Goal: Task Accomplishment & Management: Manage account settings

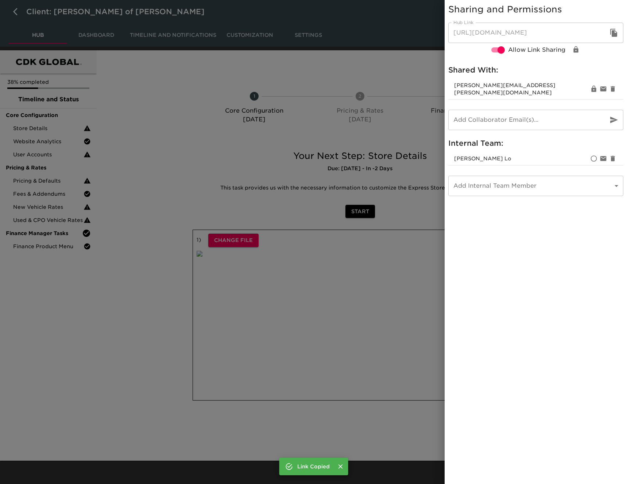
click at [286, 142] on div at bounding box center [313, 242] width 627 height 484
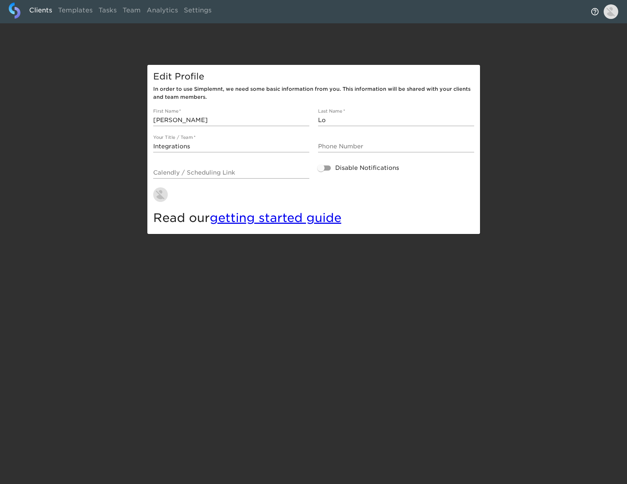
click at [43, 12] on link "Clients" at bounding box center [40, 12] width 29 height 18
select select "10"
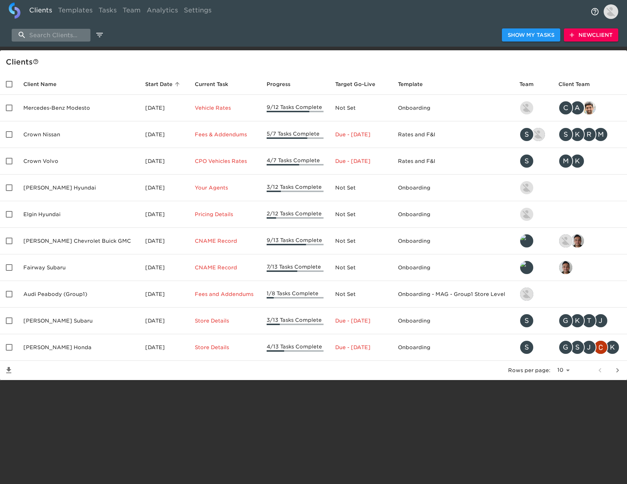
click at [74, 36] on input "search" at bounding box center [51, 35] width 79 height 13
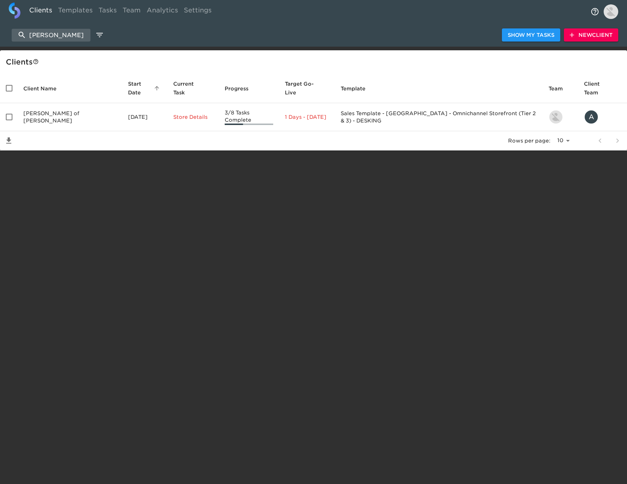
type input "reineke"
click at [598, 34] on span "New Client" at bounding box center [591, 35] width 43 height 9
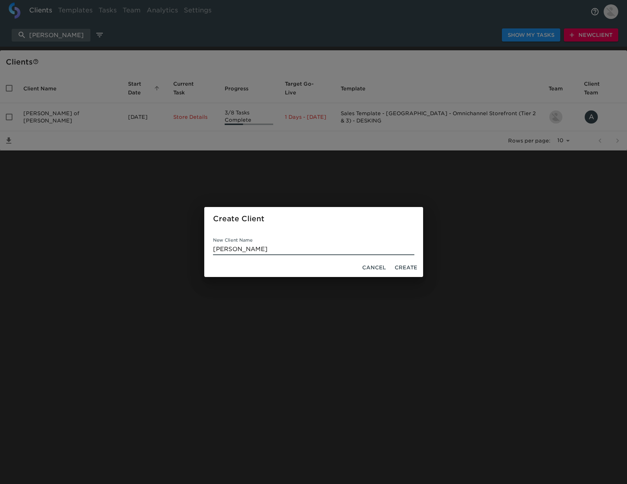
click at [266, 248] on input "Reineke Ford" at bounding box center [313, 250] width 201 height 12
click at [267, 249] on input "Reineke Ford" at bounding box center [313, 250] width 201 height 12
type input "Reineke Ford of Tiffin"
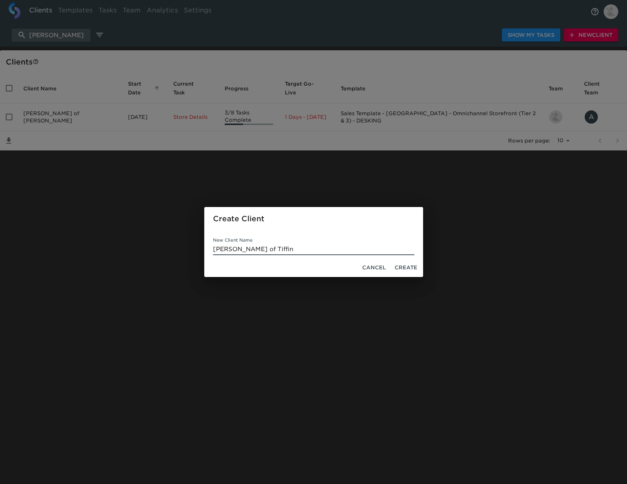
click at [409, 268] on span "Create" at bounding box center [406, 267] width 23 height 9
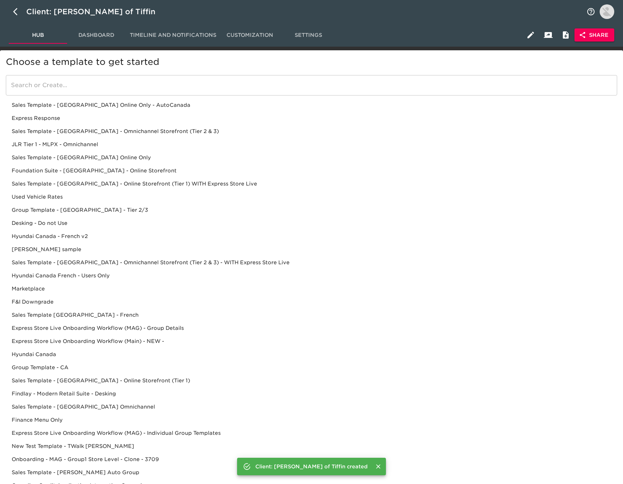
click at [185, 91] on input "search" at bounding box center [311, 85] width 611 height 20
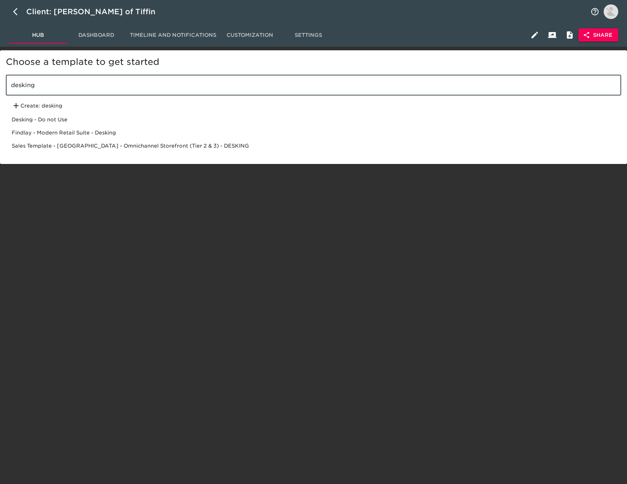
type input "desking"
click at [171, 145] on div "Sales Template - USA - Omnichannel Storefront (Tier 2 & 3) - DESKING" at bounding box center [313, 145] width 615 height 13
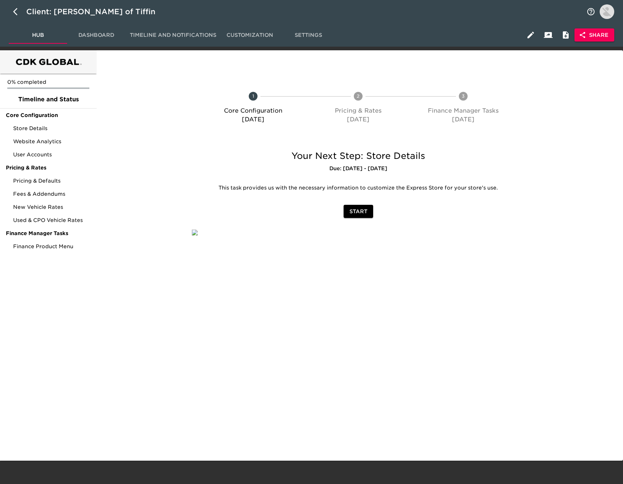
click at [595, 35] on span "Share" at bounding box center [594, 35] width 28 height 9
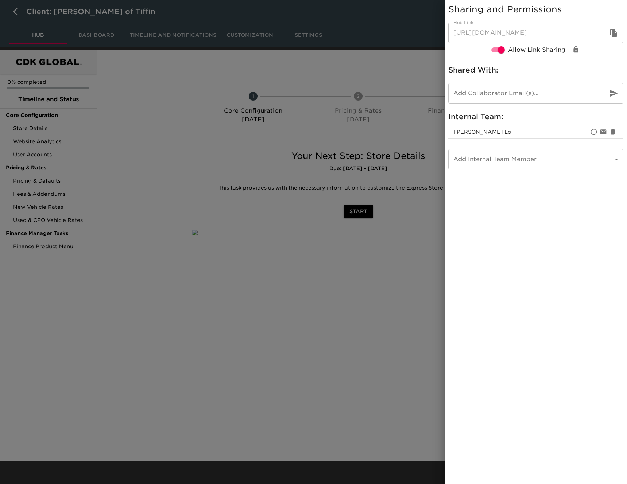
click at [612, 36] on icon "button" at bounding box center [613, 33] width 7 height 8
click at [22, 15] on div at bounding box center [313, 242] width 627 height 484
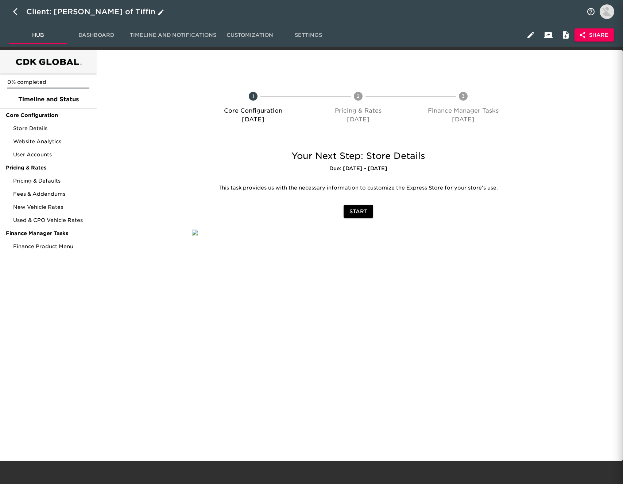
click at [15, 10] on icon "button" at bounding box center [15, 11] width 4 height 7
select select "10"
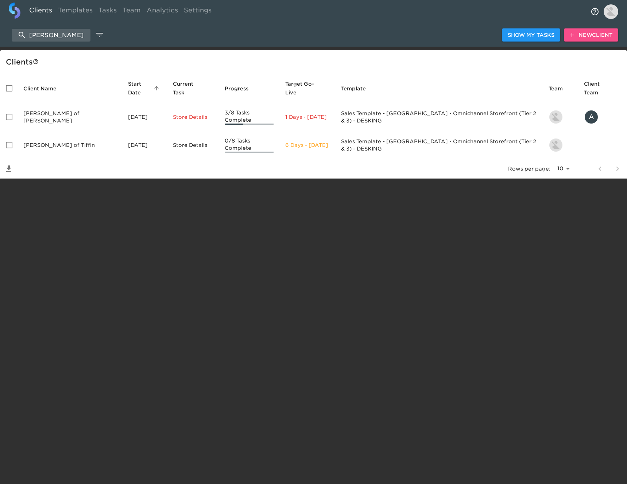
click at [591, 35] on span "New Client" at bounding box center [591, 35] width 43 height 9
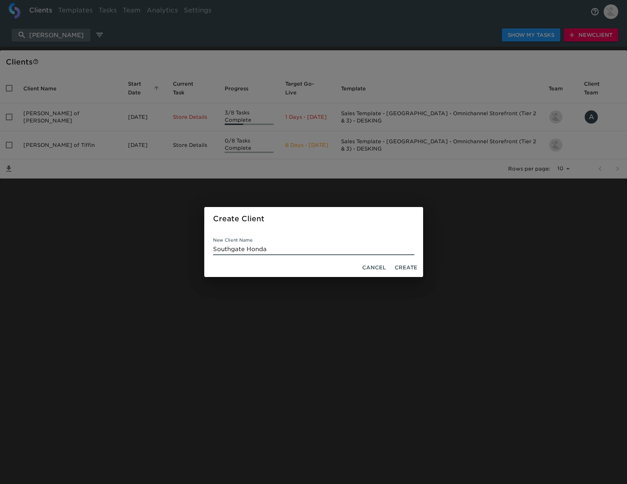
type input "Southgate Honda"
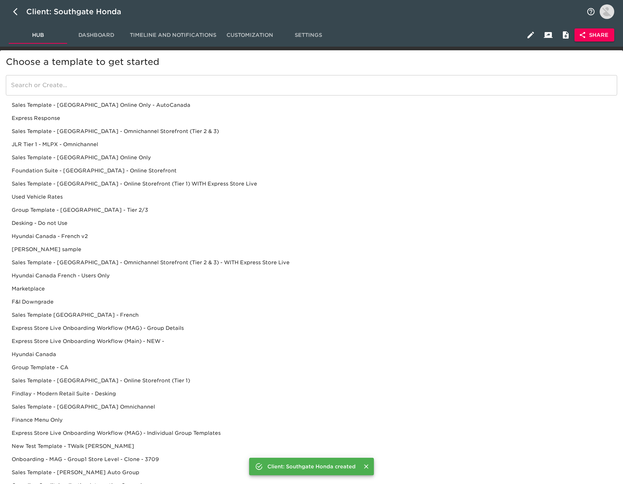
click at [90, 87] on input "search" at bounding box center [311, 85] width 611 height 20
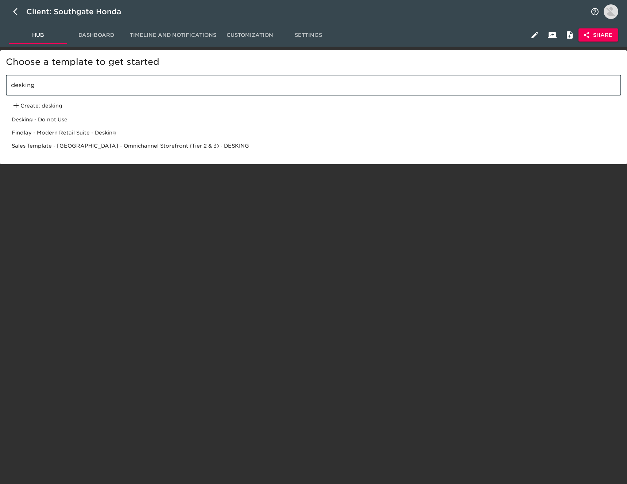
type input "desking"
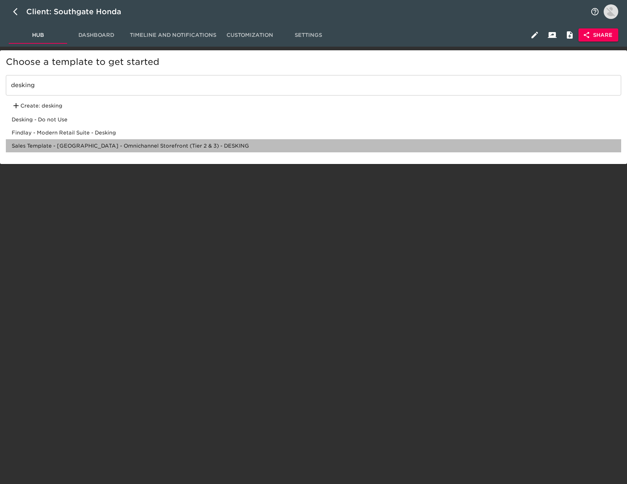
click at [203, 146] on div "Sales Template - USA - Omnichannel Storefront (Tier 2 & 3) - DESKING" at bounding box center [313, 145] width 615 height 13
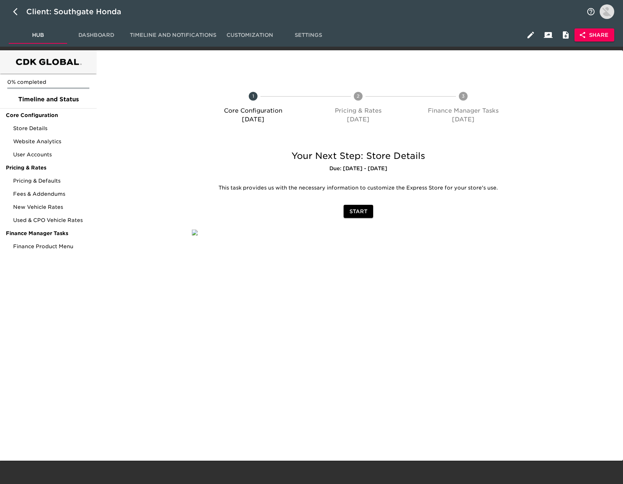
click at [603, 37] on span "Share" at bounding box center [594, 35] width 28 height 9
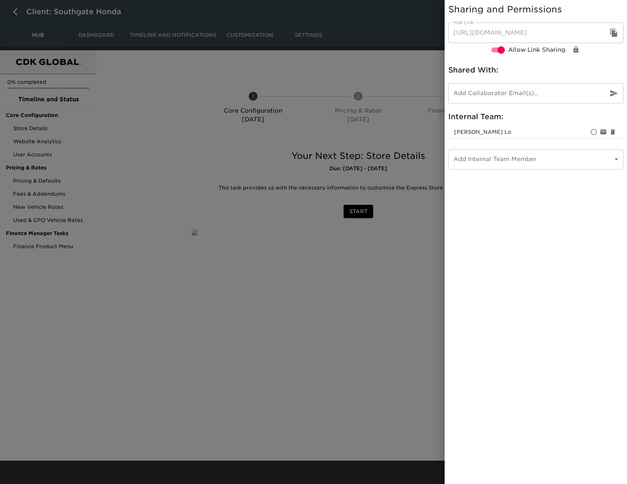
drag, startPoint x: 615, startPoint y: 32, endPoint x: 621, endPoint y: 38, distance: 9.0
click at [615, 32] on icon "button" at bounding box center [614, 32] width 9 height 9
drag, startPoint x: 159, startPoint y: 96, endPoint x: 154, endPoint y: 93, distance: 6.1
click at [158, 96] on div at bounding box center [313, 242] width 627 height 484
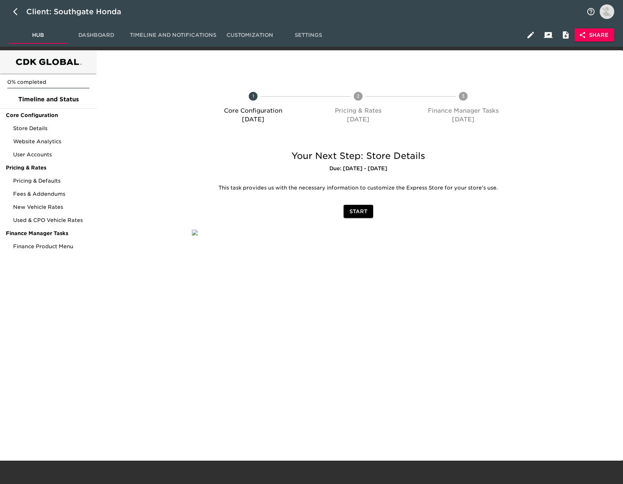
drag, startPoint x: 20, startPoint y: 11, endPoint x: 8, endPoint y: 10, distance: 12.1
click at [20, 11] on icon "button" at bounding box center [17, 11] width 9 height 9
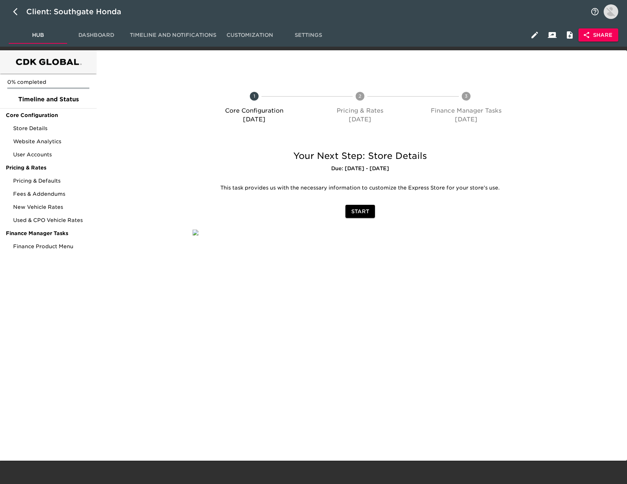
select select "10"
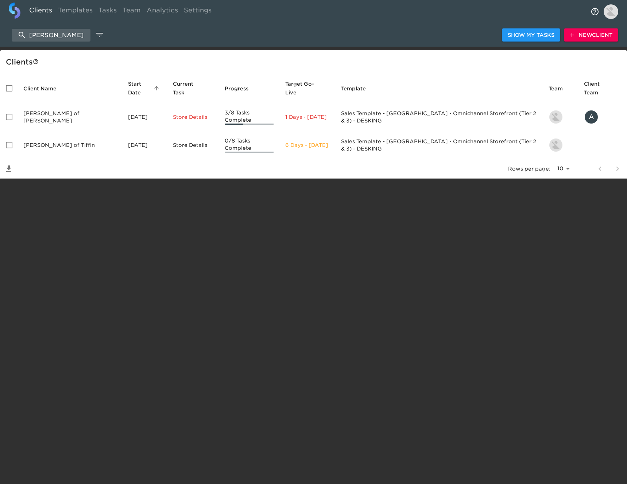
click at [590, 36] on span "New Client" at bounding box center [591, 35] width 43 height 9
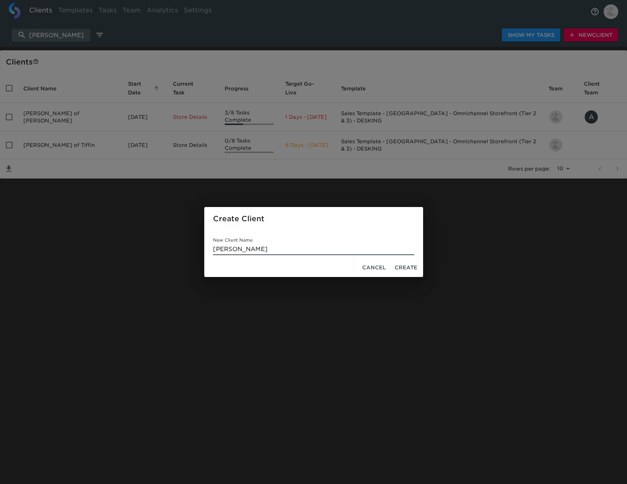
type input "Reineke Honda"
click at [407, 270] on span "Create" at bounding box center [406, 267] width 23 height 9
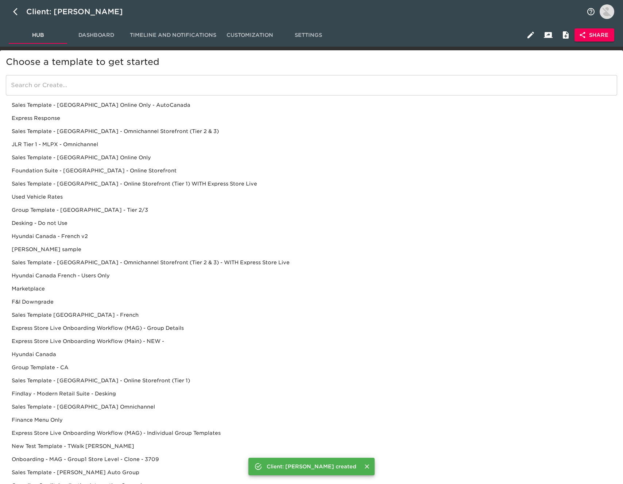
click at [85, 83] on input "search" at bounding box center [311, 85] width 611 height 20
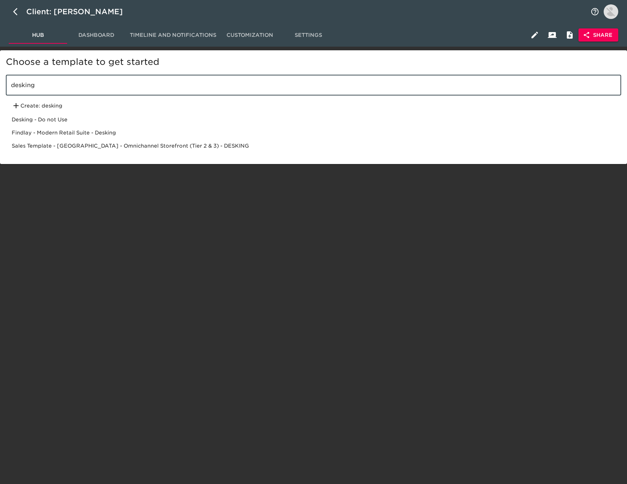
type input "desking"
click at [190, 146] on div "Sales Template - USA - Omnichannel Storefront (Tier 2 & 3) - DESKING" at bounding box center [313, 145] width 615 height 13
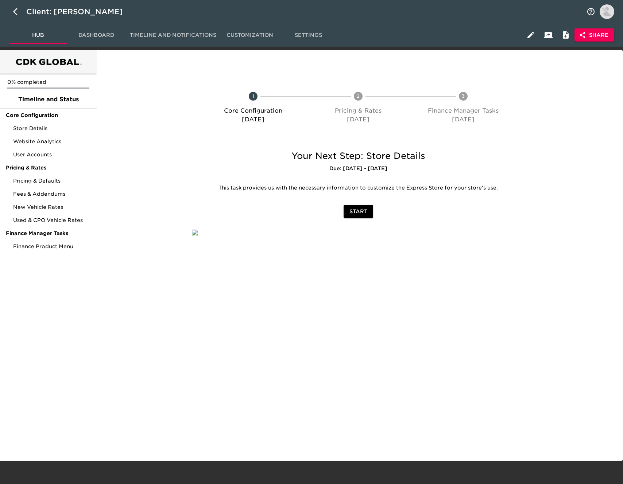
click at [606, 36] on span "Share" at bounding box center [594, 35] width 28 height 9
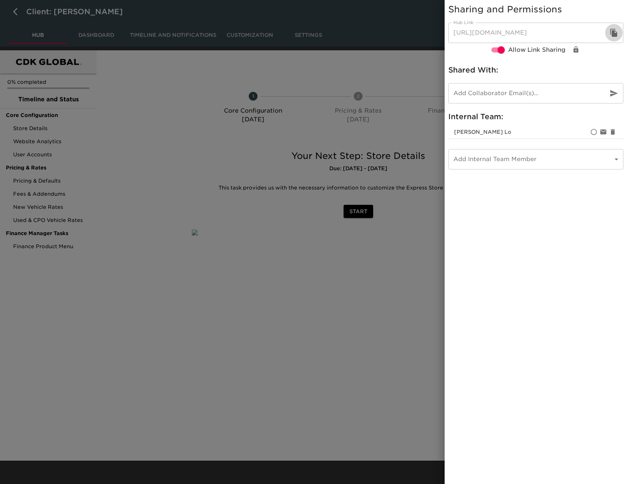
drag, startPoint x: 614, startPoint y: 32, endPoint x: 560, endPoint y: 29, distance: 54.5
click at [614, 32] on icon "button" at bounding box center [613, 33] width 7 height 8
click at [170, 73] on div at bounding box center [313, 242] width 627 height 484
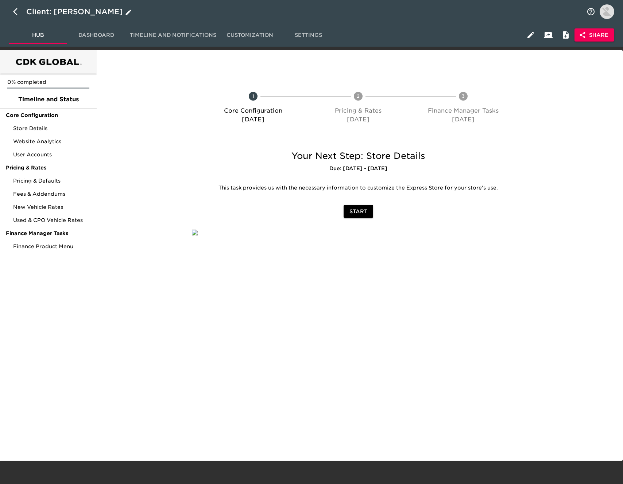
click at [19, 14] on icon "button" at bounding box center [17, 11] width 9 height 9
select select "10"
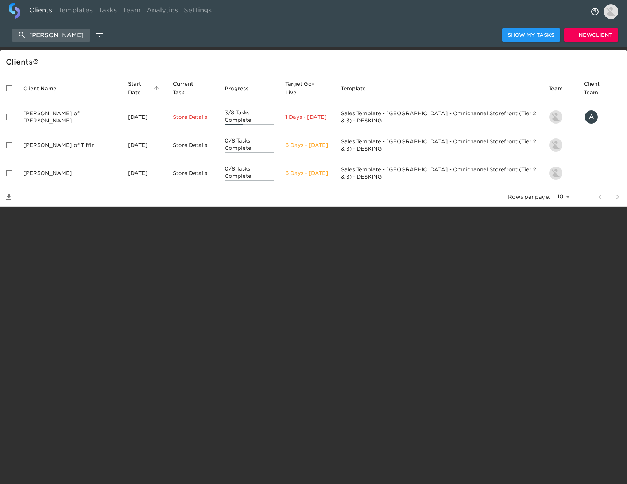
click at [585, 34] on span "New Client" at bounding box center [591, 35] width 43 height 9
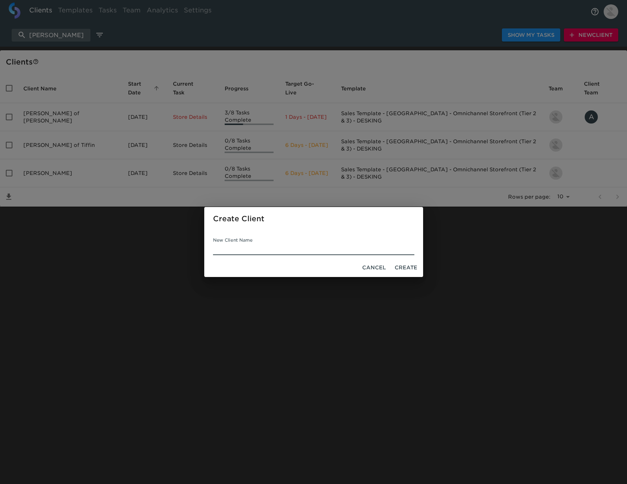
click at [253, 250] on input "New Client Name" at bounding box center [313, 250] width 201 height 12
type input "Reineke Ford"
click at [400, 268] on span "Create" at bounding box center [406, 267] width 23 height 9
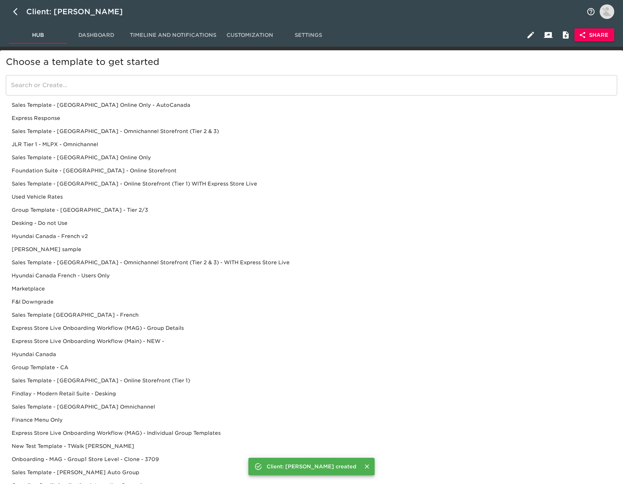
click at [101, 86] on input "search" at bounding box center [311, 85] width 611 height 20
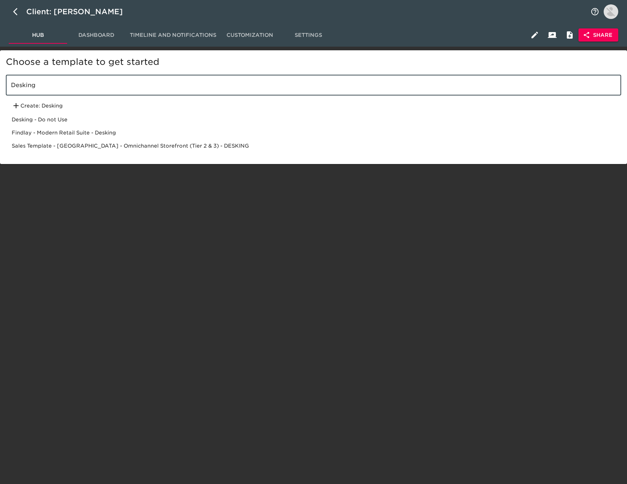
type input "Desking"
click at [132, 143] on div "Sales Template - USA - Omnichannel Storefront (Tier 2 & 3) - DESKING" at bounding box center [313, 145] width 615 height 13
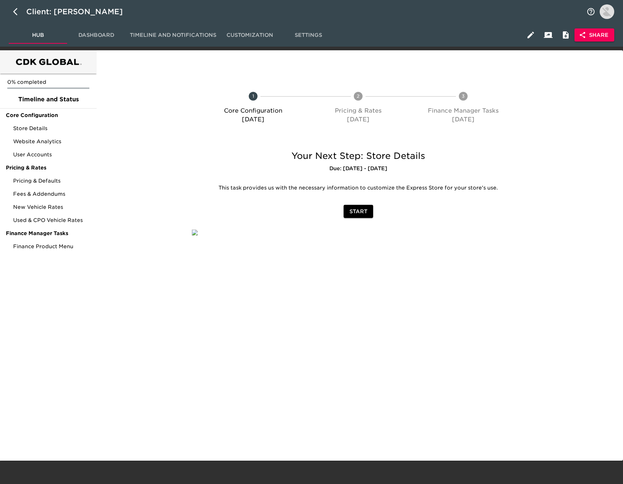
click at [596, 35] on span "Share" at bounding box center [594, 35] width 28 height 9
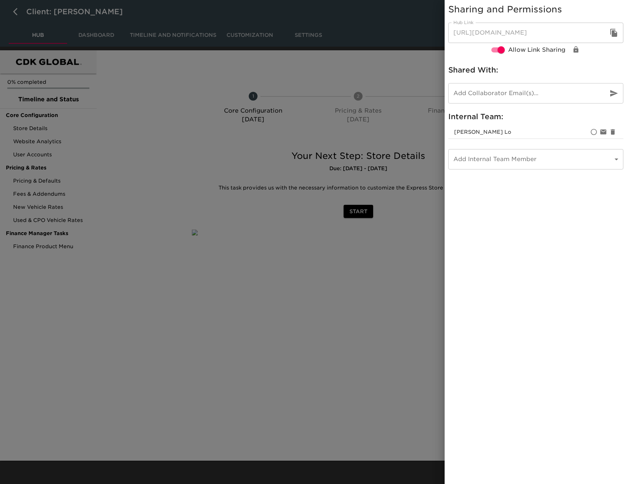
click at [619, 31] on button "button" at bounding box center [614, 33] width 18 height 18
click at [107, 23] on div at bounding box center [313, 242] width 627 height 484
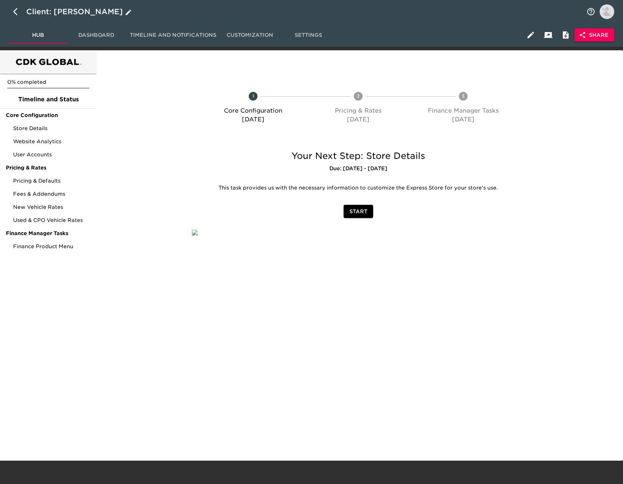
click at [98, 10] on div "Client: Reineke Ford" at bounding box center [79, 12] width 107 height 12
click at [107, 12] on input "Reineke Ford" at bounding box center [304, 12] width 556 height 12
type input "Reineke Ford Fostoria"
click at [140, 115] on div at bounding box center [141, 109] width 87 height 67
click at [15, 13] on icon "button" at bounding box center [17, 11] width 9 height 9
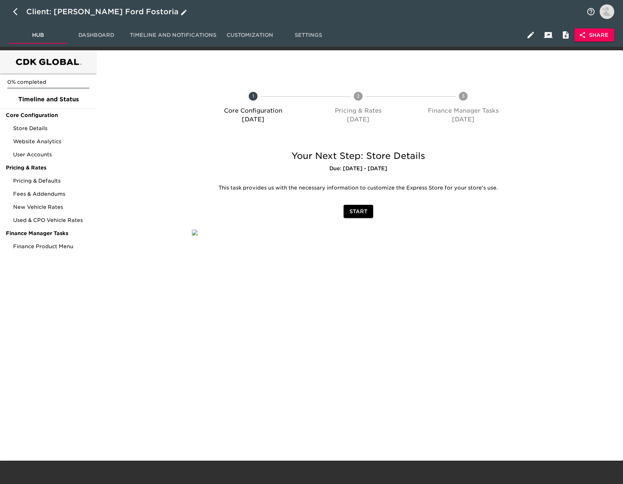
select select "10"
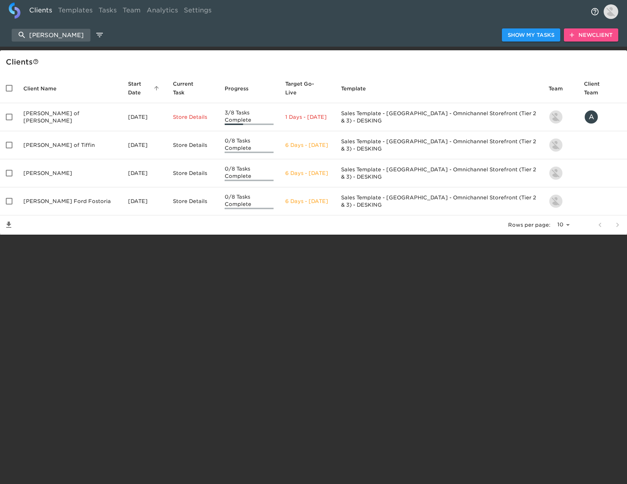
click at [586, 35] on span "New Client" at bounding box center [591, 35] width 43 height 9
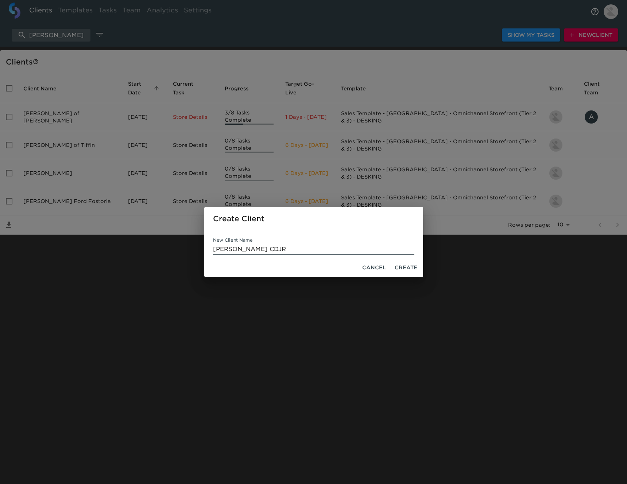
type input "Reineke CDJR"
click at [410, 268] on span "Create" at bounding box center [406, 267] width 23 height 9
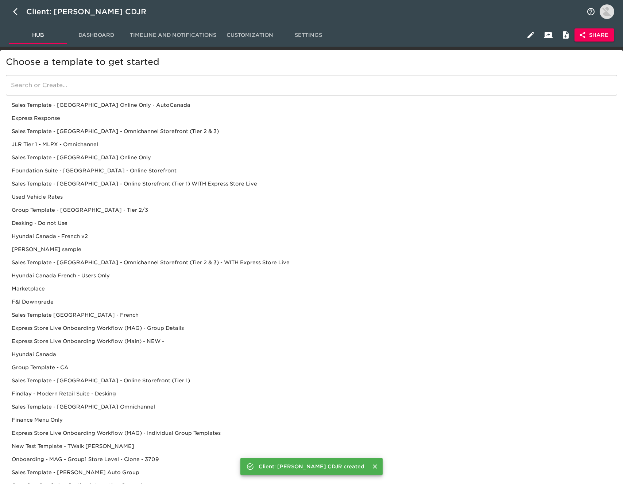
click at [117, 85] on input "search" at bounding box center [311, 85] width 611 height 20
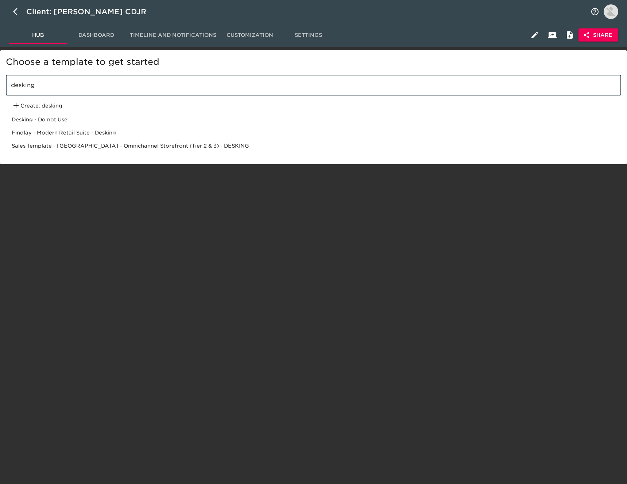
type input "desking"
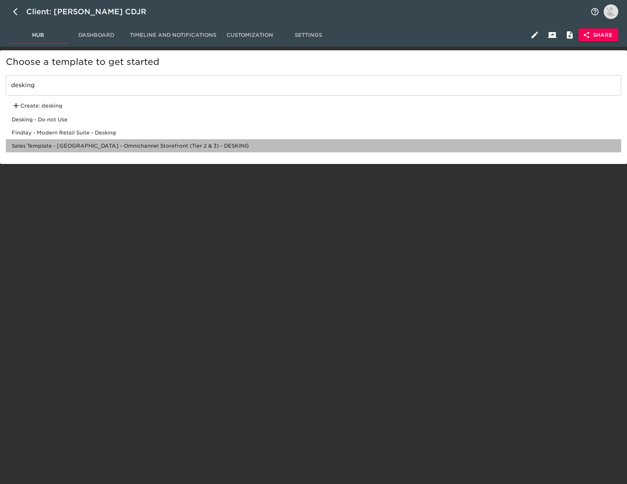
click at [195, 147] on div "Sales Template - USA - Omnichannel Storefront (Tier 2 & 3) - DESKING" at bounding box center [313, 145] width 615 height 13
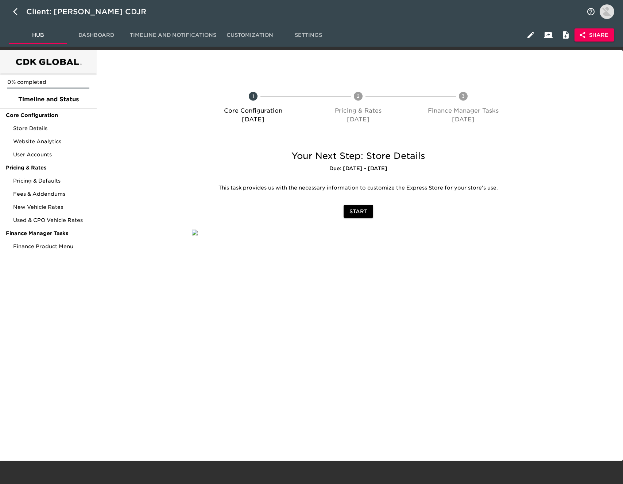
click at [591, 36] on span "Share" at bounding box center [594, 35] width 28 height 9
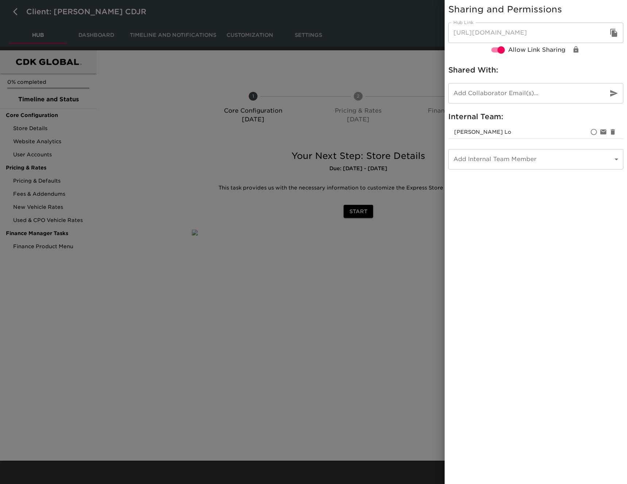
drag, startPoint x: 616, startPoint y: 36, endPoint x: 599, endPoint y: 35, distance: 17.2
click at [617, 36] on icon "button" at bounding box center [613, 33] width 7 height 8
click at [172, 111] on div at bounding box center [313, 242] width 627 height 484
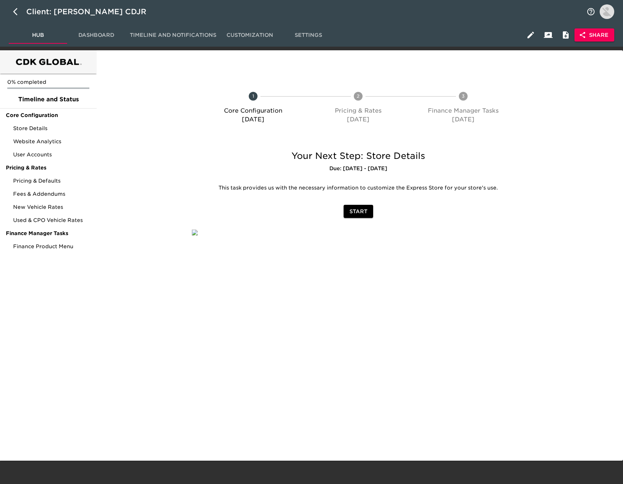
click at [18, 15] on icon "button" at bounding box center [17, 11] width 9 height 9
select select "10"
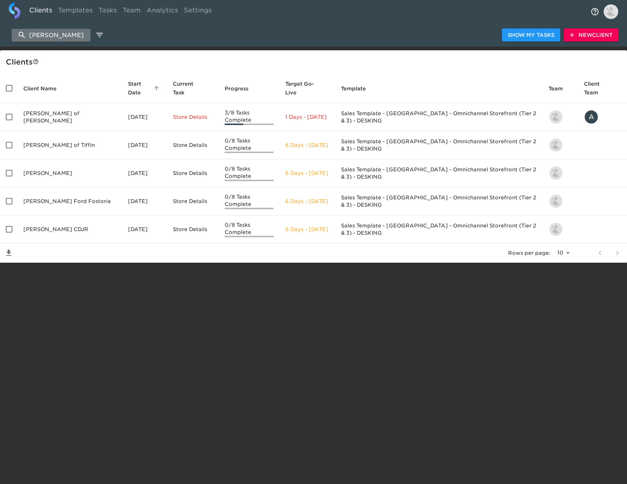
click at [57, 36] on input "reineke" at bounding box center [51, 35] width 79 height 13
click at [608, 34] on span "New Client" at bounding box center [591, 35] width 43 height 9
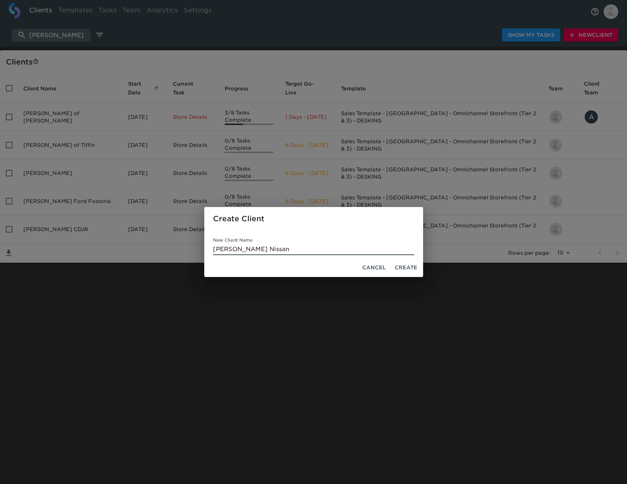
type input "Reineke Nissan"
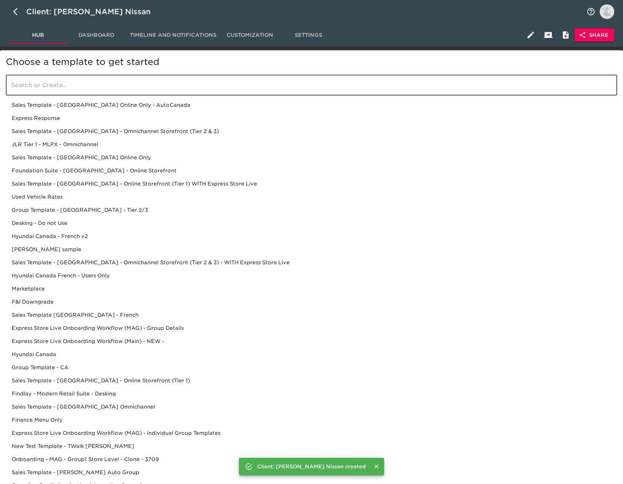
click at [119, 85] on input "search" at bounding box center [311, 85] width 611 height 20
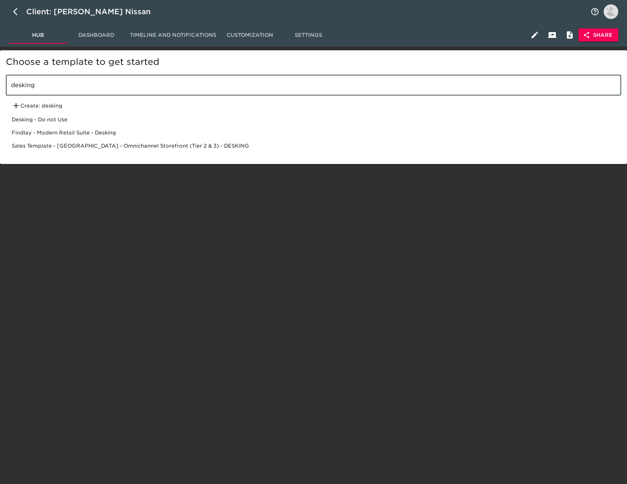
type input "desking"
click at [225, 138] on div "Findlay - Modern Retail Suite - Desking" at bounding box center [313, 132] width 615 height 13
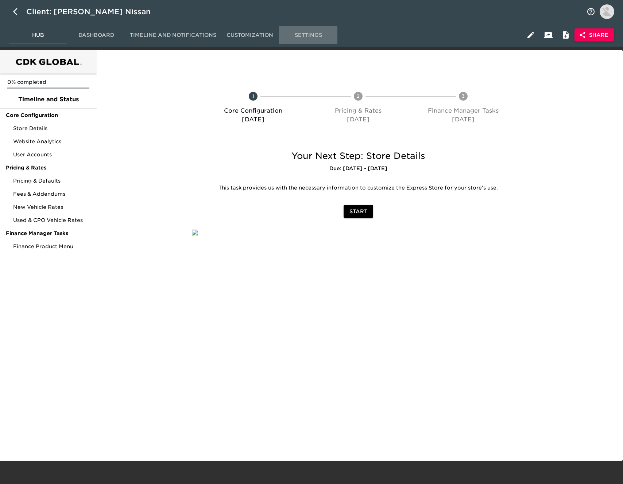
click at [308, 38] on span "Settings" at bounding box center [308, 35] width 50 height 9
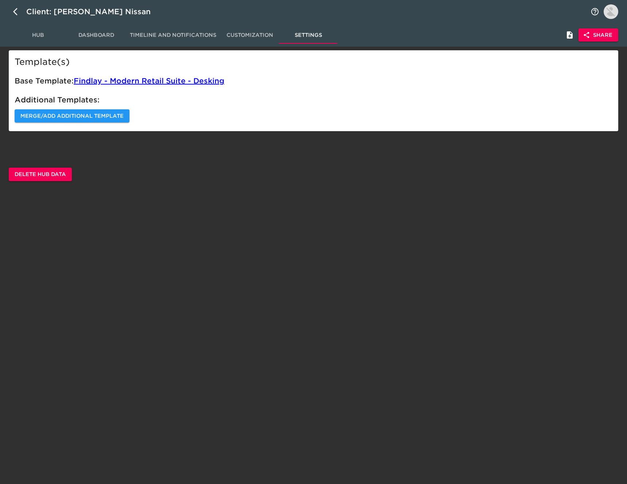
click at [51, 174] on span "Delete Hub Data" at bounding box center [40, 174] width 51 height 9
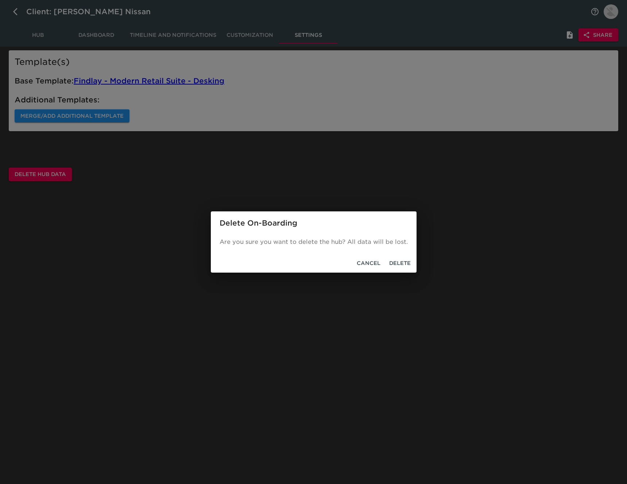
click at [407, 267] on span "Delete" at bounding box center [400, 263] width 22 height 9
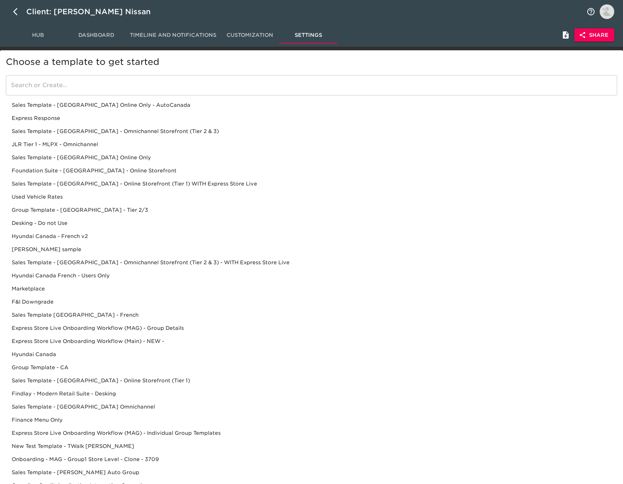
click at [138, 88] on input "search" at bounding box center [311, 85] width 611 height 20
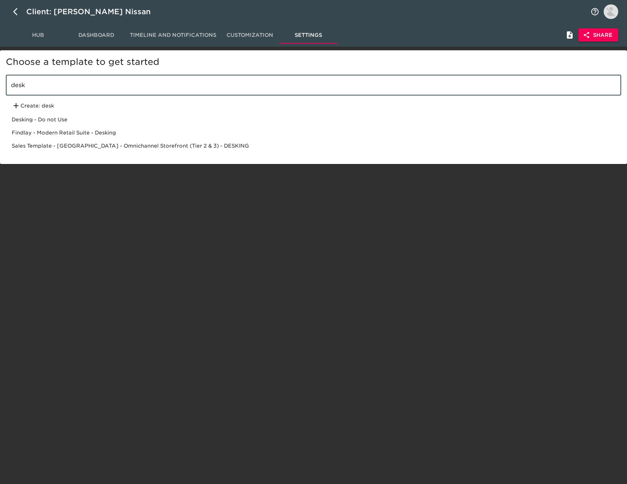
type input "desk"
click at [145, 144] on div "Sales Template - USA - Omnichannel Storefront (Tier 2 & 3) - DESKING" at bounding box center [313, 145] width 615 height 13
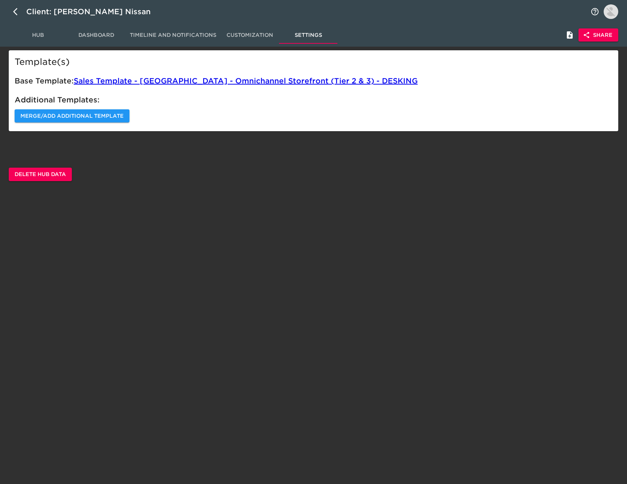
click at [42, 31] on span "Hub" at bounding box center [38, 35] width 50 height 9
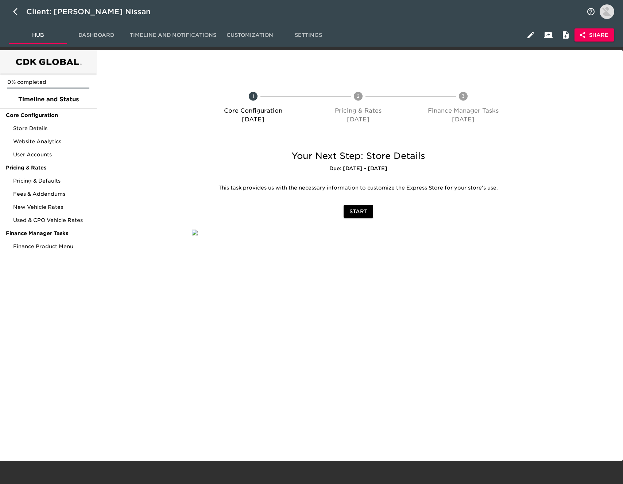
click at [594, 36] on span "Share" at bounding box center [594, 35] width 28 height 9
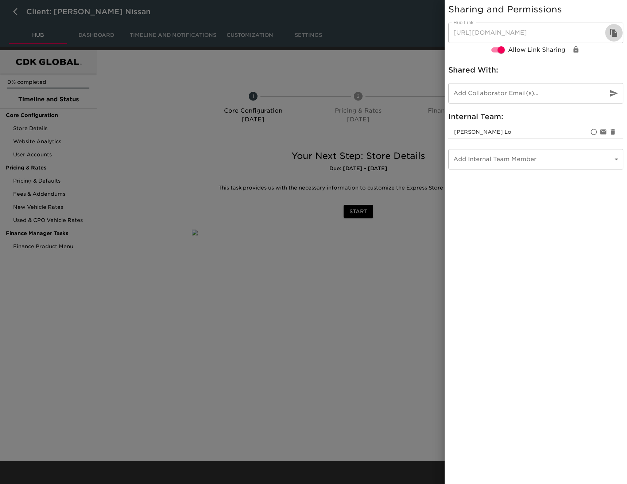
drag, startPoint x: 609, startPoint y: 31, endPoint x: 593, endPoint y: 34, distance: 16.4
click at [610, 31] on icon "button" at bounding box center [614, 32] width 9 height 9
drag, startPoint x: 23, startPoint y: 11, endPoint x: 12, endPoint y: 11, distance: 11.0
click at [21, 10] on div at bounding box center [313, 242] width 627 height 484
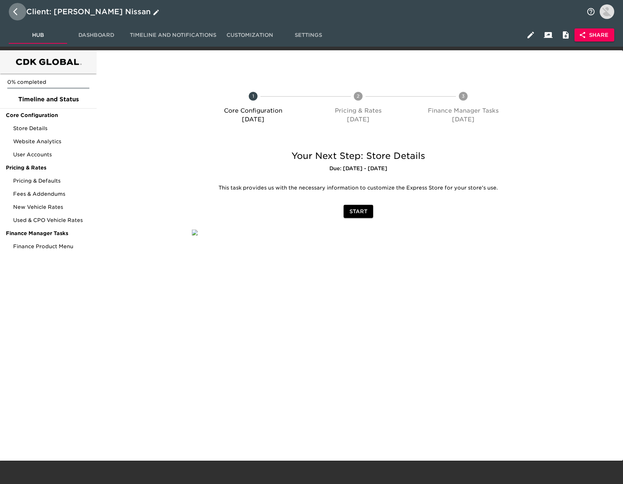
click at [13, 11] on icon "button" at bounding box center [17, 11] width 9 height 9
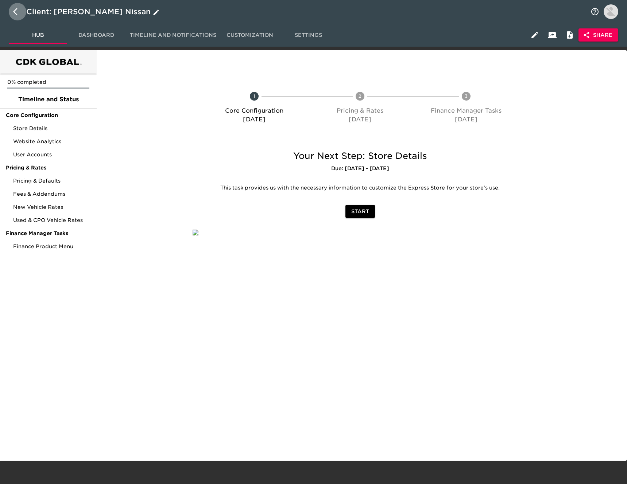
select select "10"
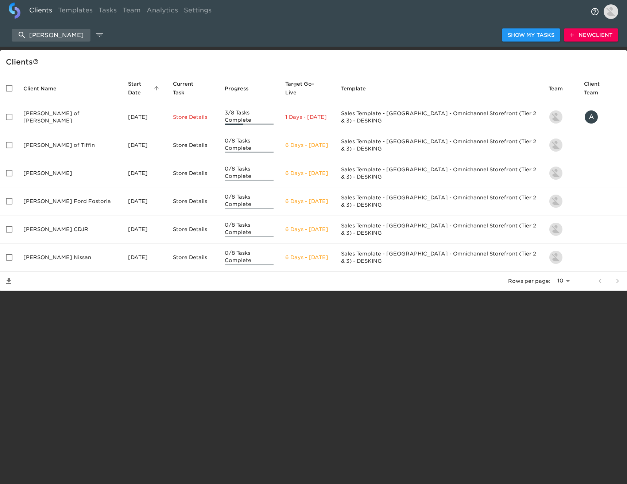
click at [568, 34] on icon "button" at bounding box center [571, 34] width 7 height 7
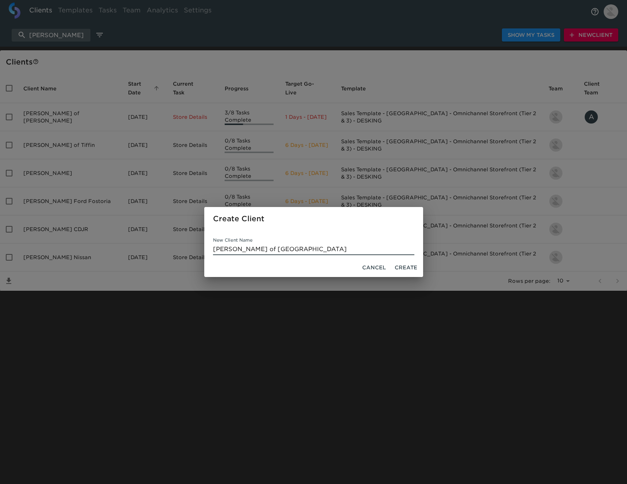
type input "Reineke Ford of Lima"
click at [408, 269] on span "Create" at bounding box center [406, 267] width 23 height 9
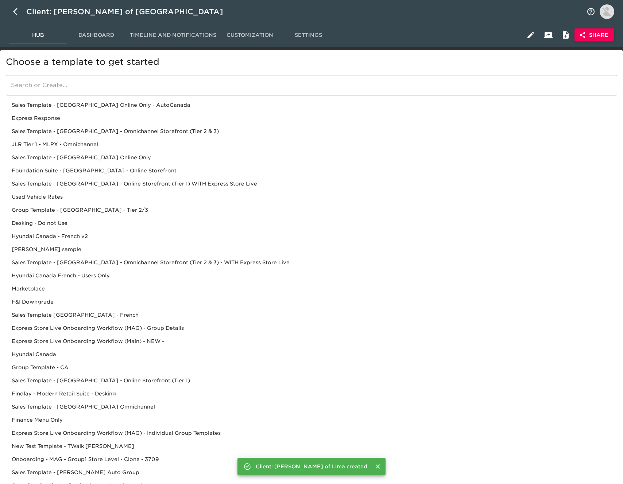
click at [69, 87] on input "search" at bounding box center [311, 85] width 611 height 20
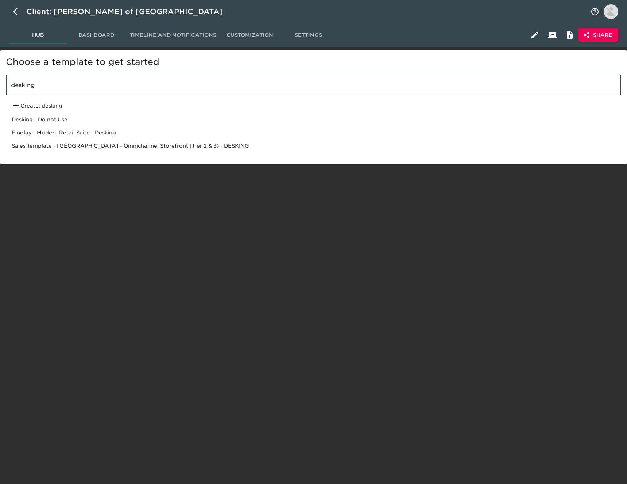
type input "desking"
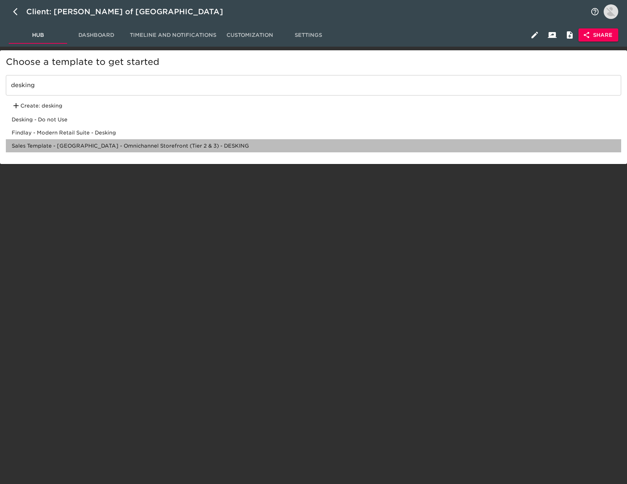
click at [142, 144] on div "Sales Template - USA - Omnichannel Storefront (Tier 2 & 3) - DESKING" at bounding box center [313, 145] width 615 height 13
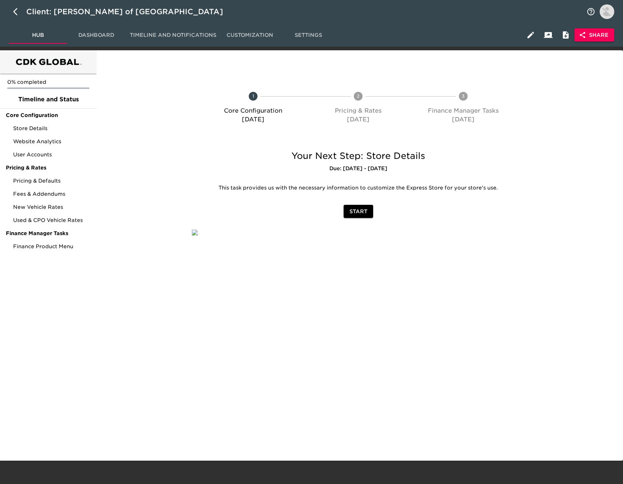
click at [607, 31] on span "Share" at bounding box center [594, 35] width 28 height 9
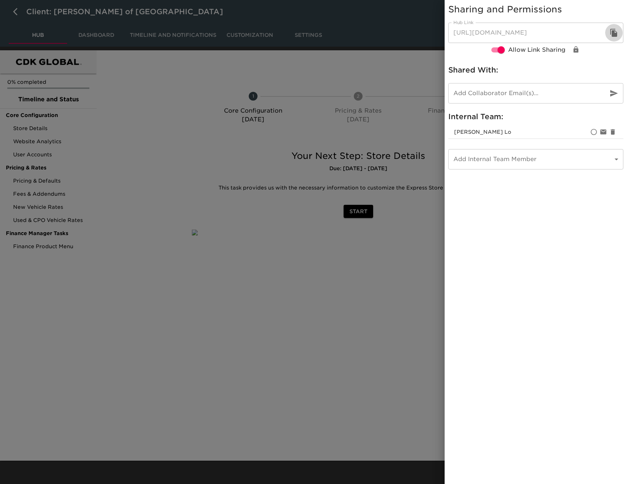
drag, startPoint x: 621, startPoint y: 31, endPoint x: 615, endPoint y: 31, distance: 5.5
click at [621, 31] on button "button" at bounding box center [614, 33] width 18 height 18
drag, startPoint x: 615, startPoint y: 31, endPoint x: 578, endPoint y: 36, distance: 36.8
click at [615, 31] on icon "button" at bounding box center [614, 32] width 9 height 9
click at [197, 139] on div at bounding box center [313, 242] width 627 height 484
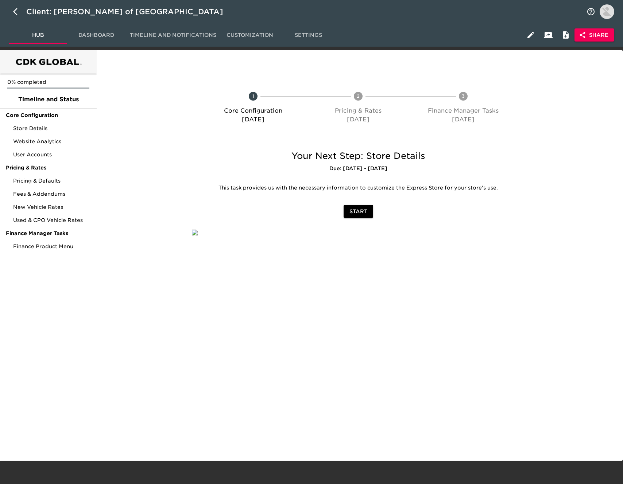
click at [607, 31] on span "Share" at bounding box center [594, 35] width 28 height 9
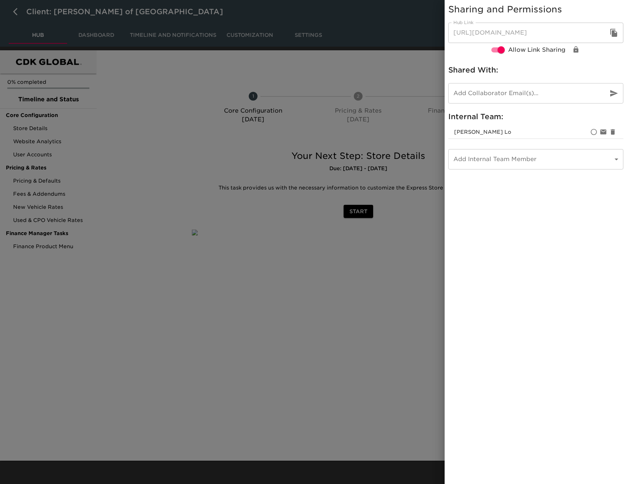
click at [611, 37] on icon "button" at bounding box center [614, 32] width 9 height 9
click at [13, 10] on div at bounding box center [313, 242] width 627 height 484
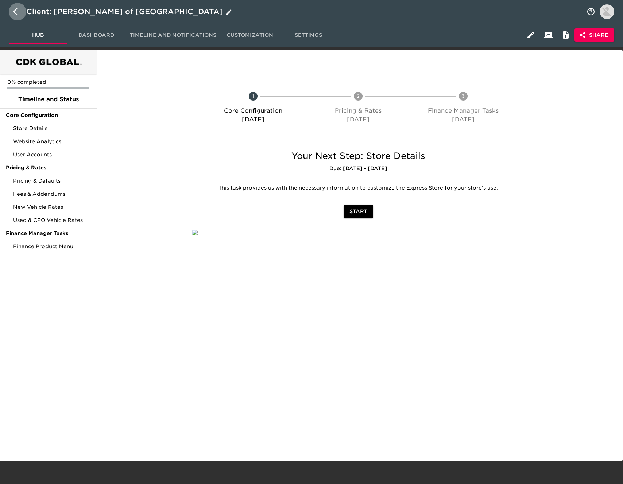
click at [14, 11] on icon "button" at bounding box center [15, 11] width 4 height 7
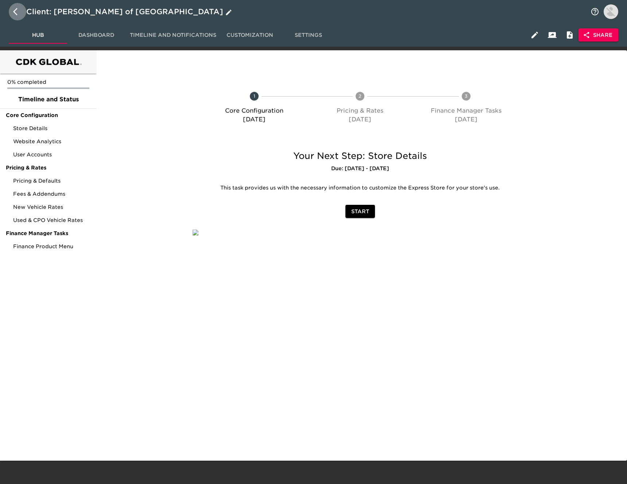
select select "10"
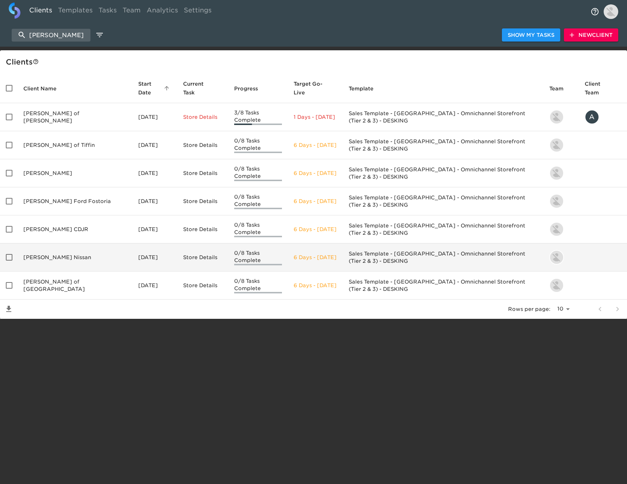
click at [66, 246] on td "Reineke Nissan" at bounding box center [75, 258] width 115 height 28
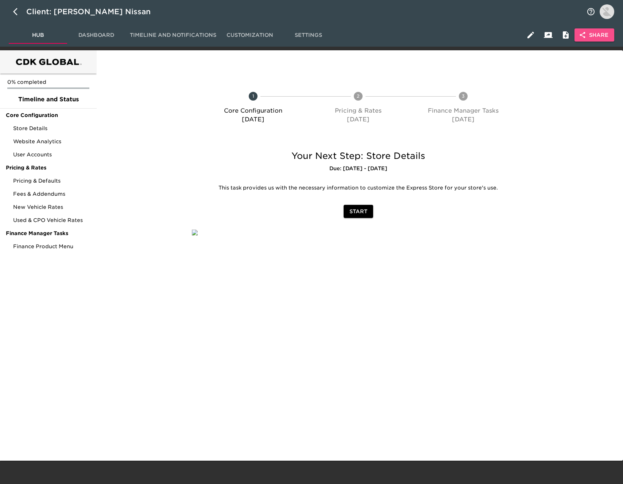
click at [602, 32] on span "Share" at bounding box center [594, 35] width 28 height 9
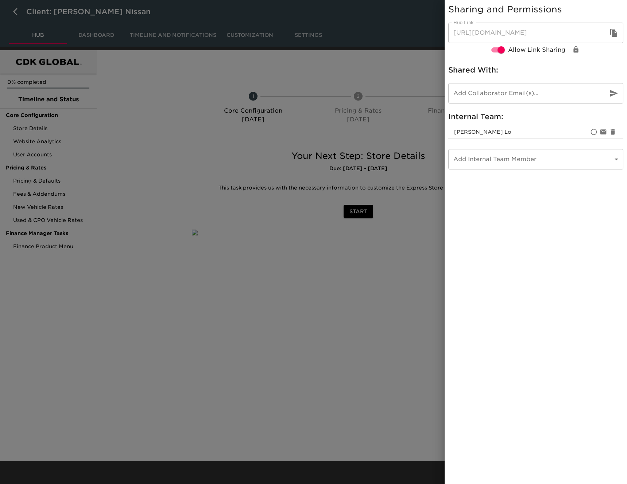
click at [614, 31] on icon "button" at bounding box center [613, 33] width 7 height 8
drag, startPoint x: 15, startPoint y: 11, endPoint x: 18, endPoint y: 15, distance: 5.1
click at [15, 11] on div at bounding box center [313, 242] width 627 height 484
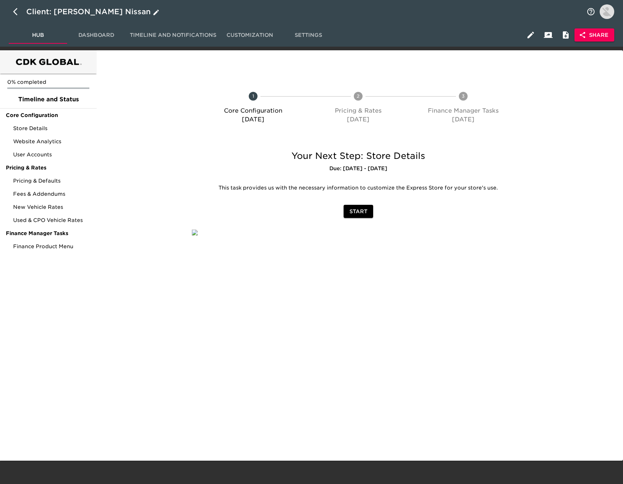
click at [15, 11] on icon "button" at bounding box center [17, 11] width 9 height 9
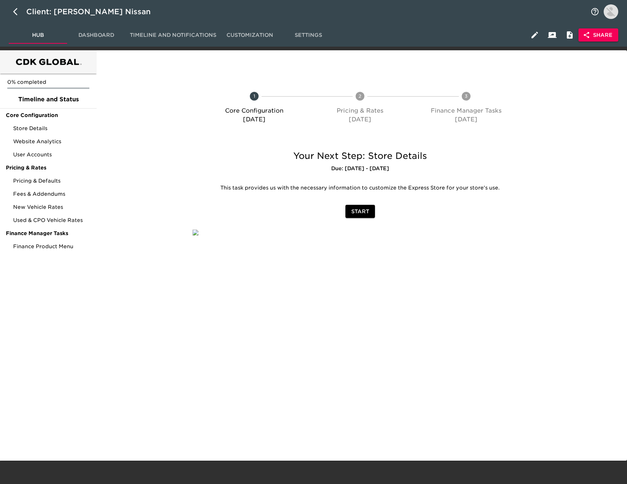
select select "10"
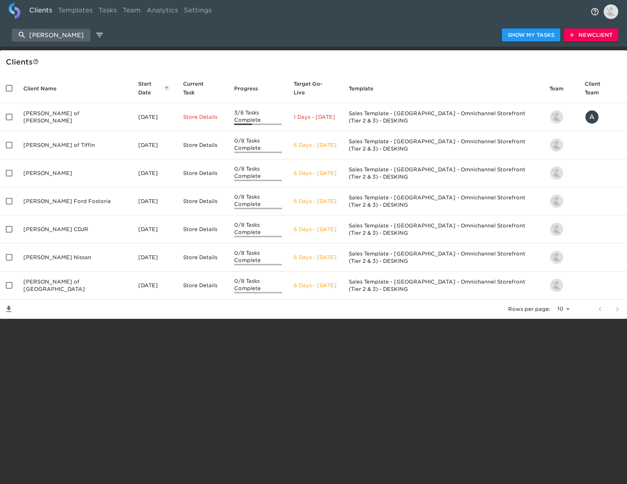
click at [57, 216] on td "Reineke CDJR" at bounding box center [75, 230] width 115 height 28
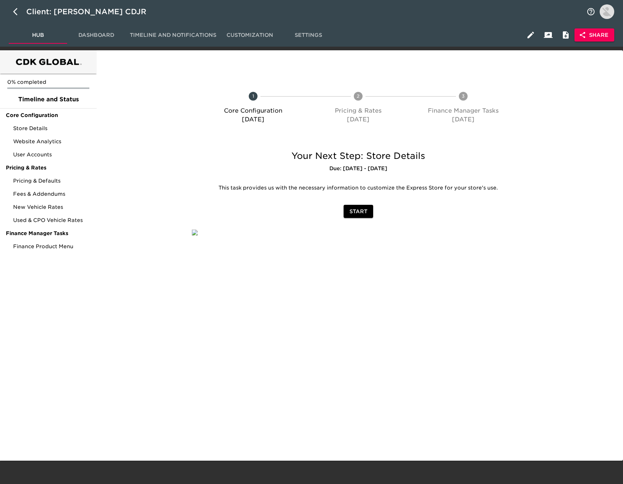
click at [607, 38] on span "Share" at bounding box center [594, 35] width 28 height 9
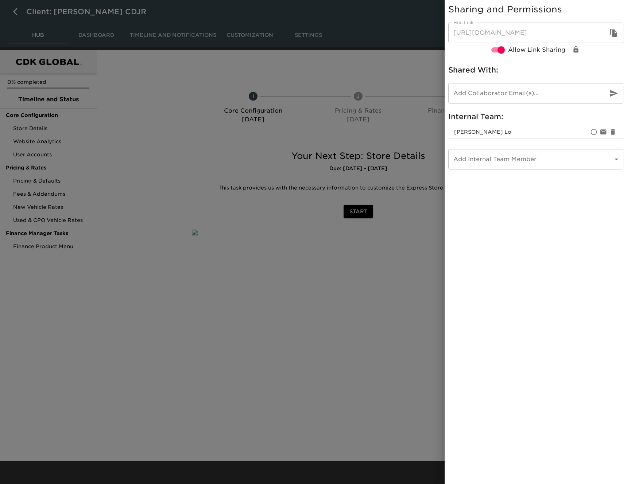
click at [615, 31] on icon "button" at bounding box center [614, 32] width 9 height 9
click at [150, 74] on div at bounding box center [313, 242] width 627 height 484
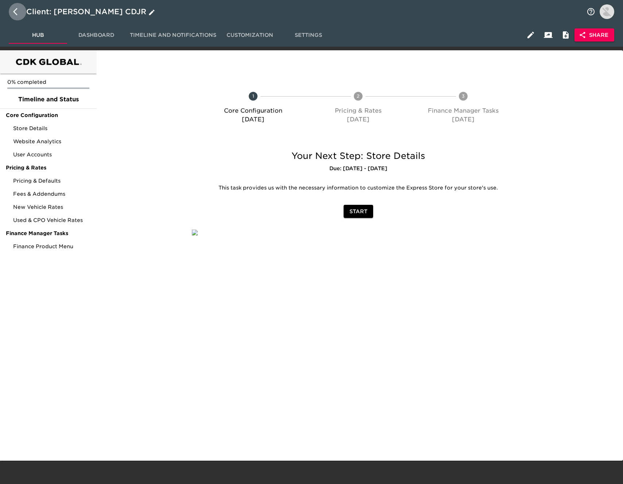
click at [14, 12] on icon "button" at bounding box center [15, 11] width 4 height 7
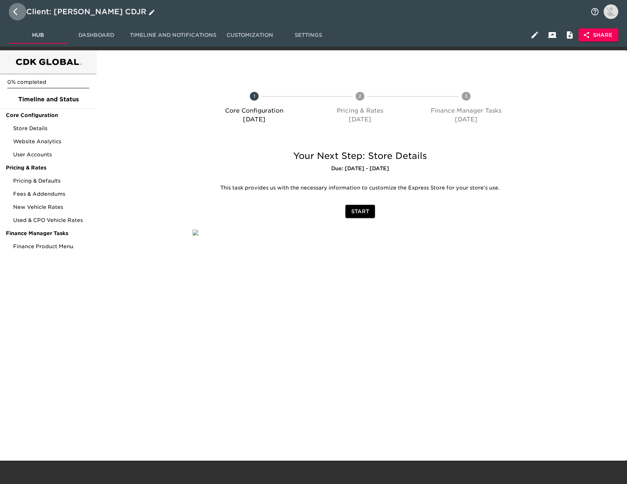
select select "10"
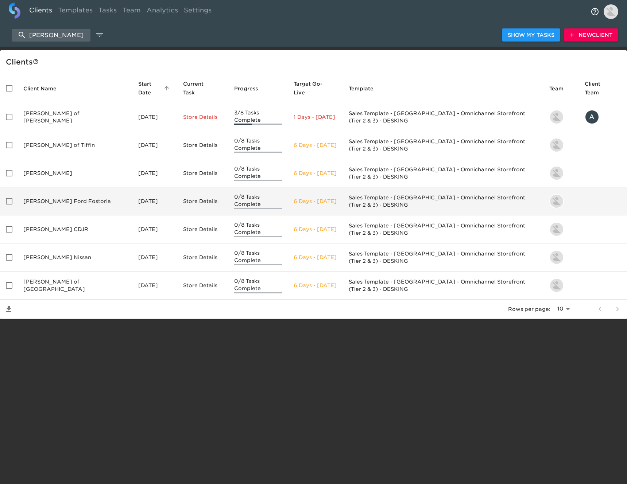
click at [61, 188] on td "Reineke Ford Fostoria" at bounding box center [75, 202] width 115 height 28
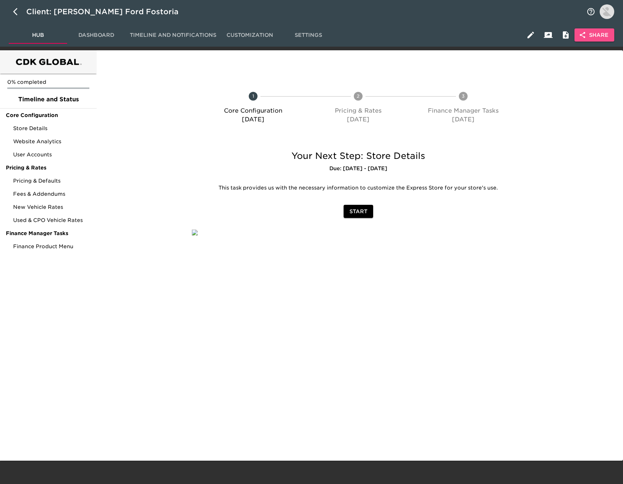
click at [595, 40] on button "Share" at bounding box center [595, 34] width 40 height 13
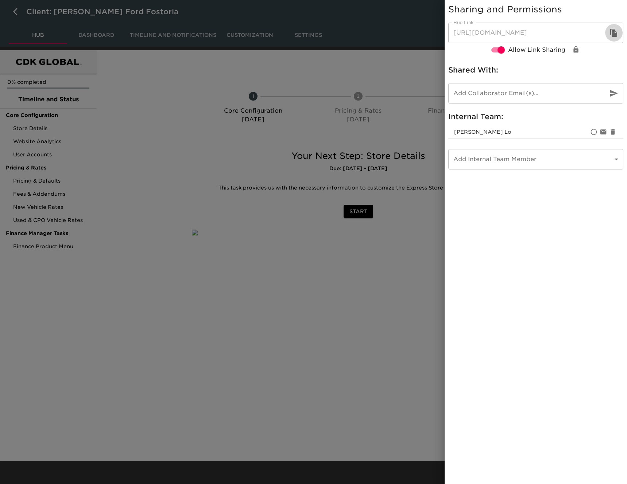
drag, startPoint x: 611, startPoint y: 31, endPoint x: 499, endPoint y: 52, distance: 114.6
click at [611, 31] on icon "button" at bounding box center [614, 32] width 9 height 9
drag, startPoint x: 26, startPoint y: 8, endPoint x: 13, endPoint y: 12, distance: 13.2
click at [25, 9] on div at bounding box center [313, 242] width 627 height 484
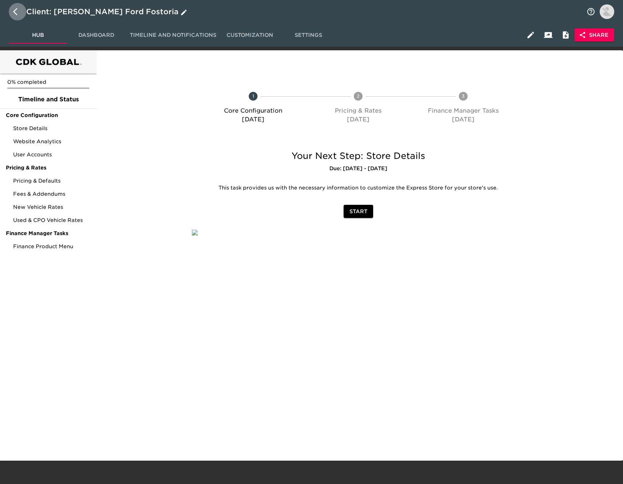
click at [12, 11] on button "button" at bounding box center [18, 12] width 18 height 18
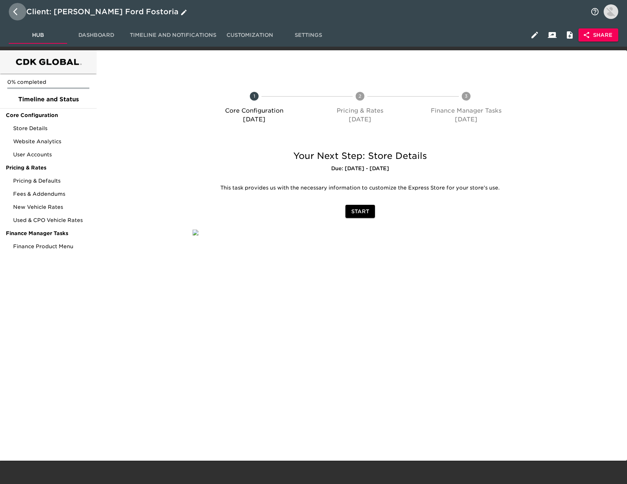
select select "10"
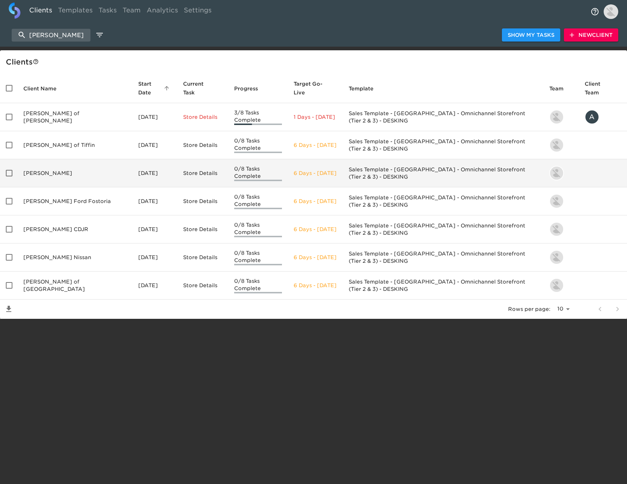
click at [68, 162] on td "Reineke Honda" at bounding box center [75, 173] width 115 height 28
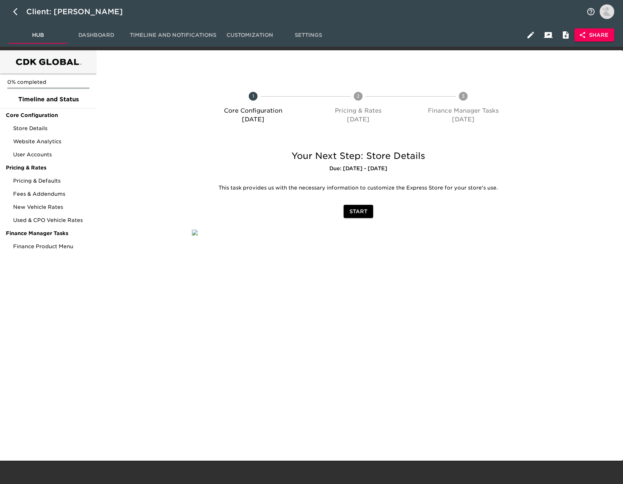
click at [603, 36] on span "Share" at bounding box center [594, 35] width 28 height 9
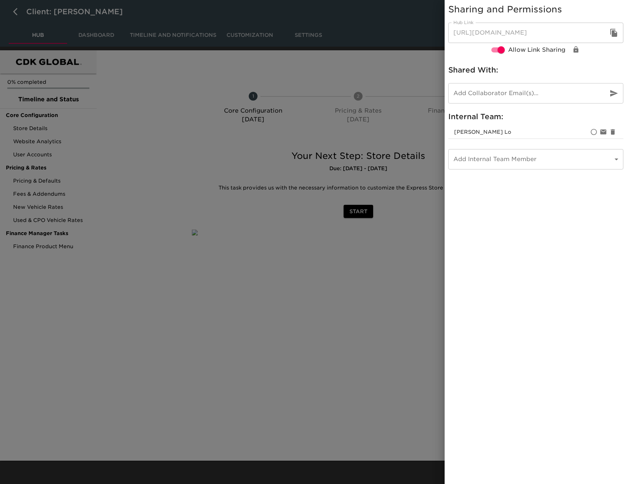
click at [613, 34] on icon "button" at bounding box center [613, 33] width 7 height 8
drag, startPoint x: 66, startPoint y: 5, endPoint x: 15, endPoint y: 11, distance: 51.0
click at [64, 4] on div at bounding box center [313, 242] width 627 height 484
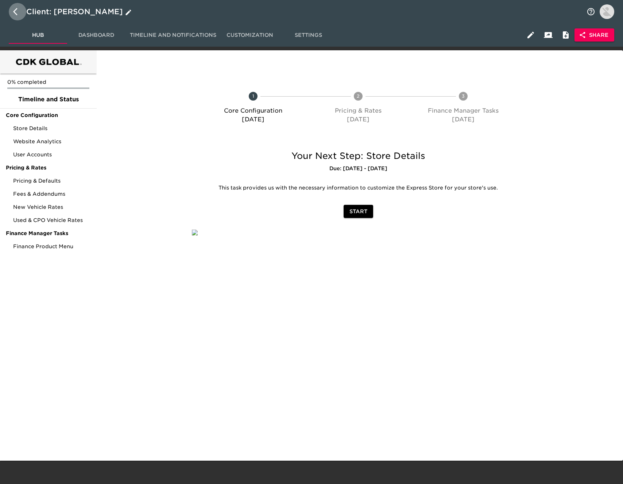
click at [16, 13] on icon "button" at bounding box center [17, 11] width 9 height 9
select select "10"
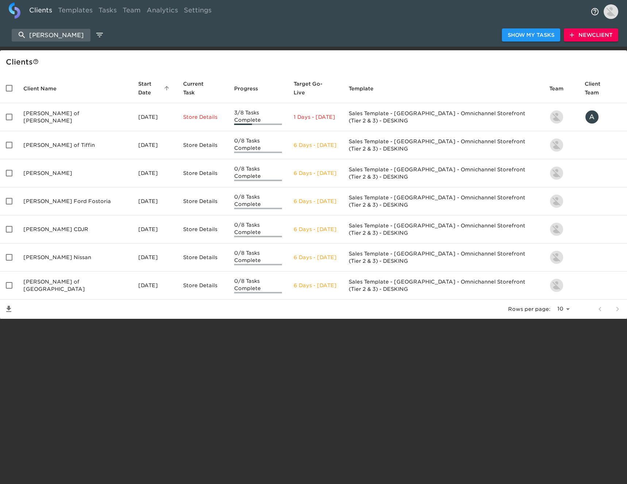
click at [80, 135] on td "Reineke Ford of Tiffin" at bounding box center [75, 145] width 115 height 28
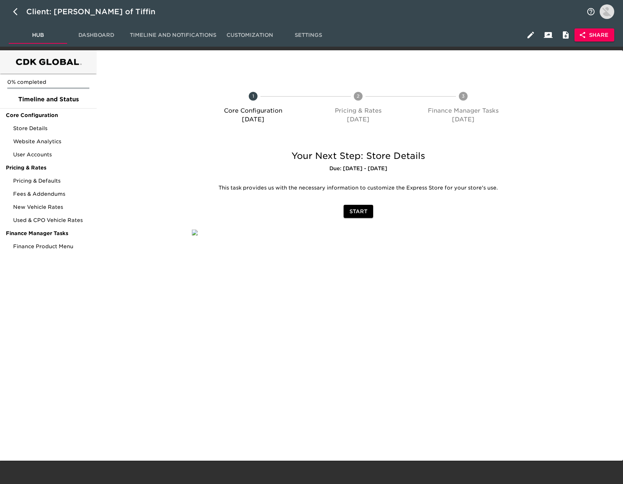
click at [596, 40] on button "Share" at bounding box center [595, 34] width 40 height 13
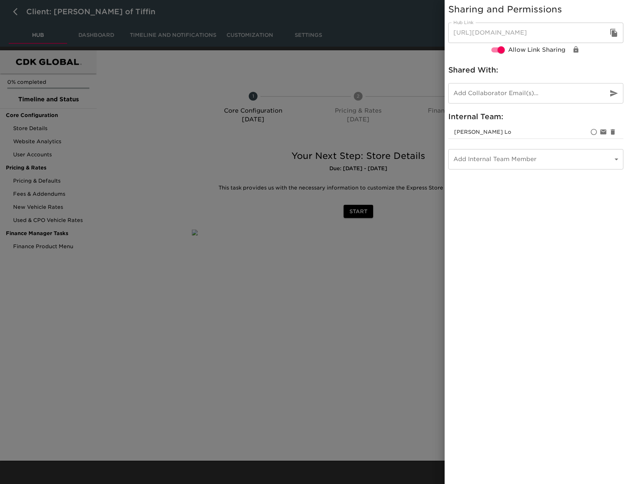
drag, startPoint x: 612, startPoint y: 34, endPoint x: 602, endPoint y: 34, distance: 10.2
click at [612, 34] on icon "button" at bounding box center [613, 33] width 7 height 8
drag, startPoint x: 40, startPoint y: 40, endPoint x: 18, endPoint y: 16, distance: 33.0
click at [36, 35] on div at bounding box center [313, 242] width 627 height 484
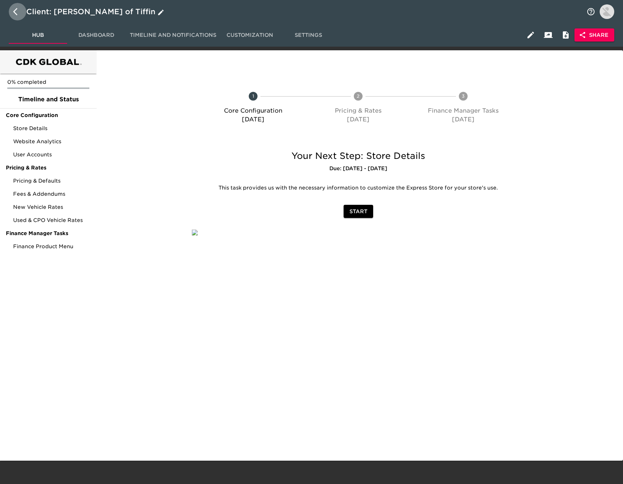
click at [13, 14] on icon "button" at bounding box center [17, 11] width 9 height 9
select select "10"
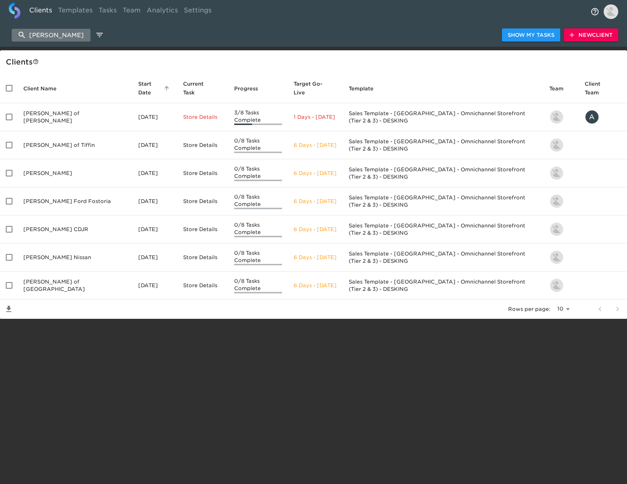
click at [65, 36] on input "reineke" at bounding box center [51, 35] width 79 height 13
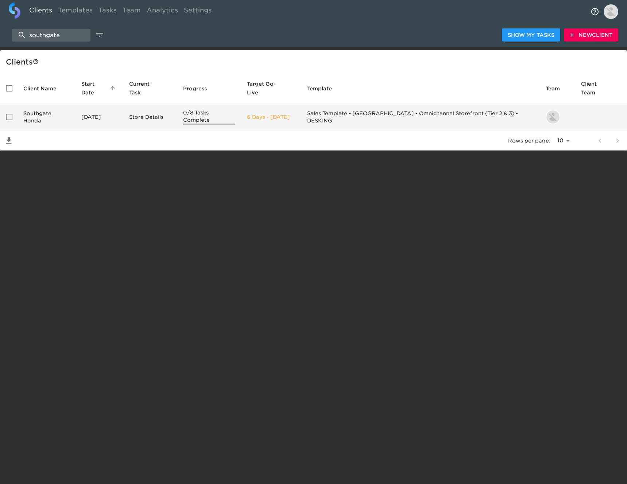
type input "southgate"
click at [69, 103] on td "Southgate Honda" at bounding box center [47, 117] width 58 height 28
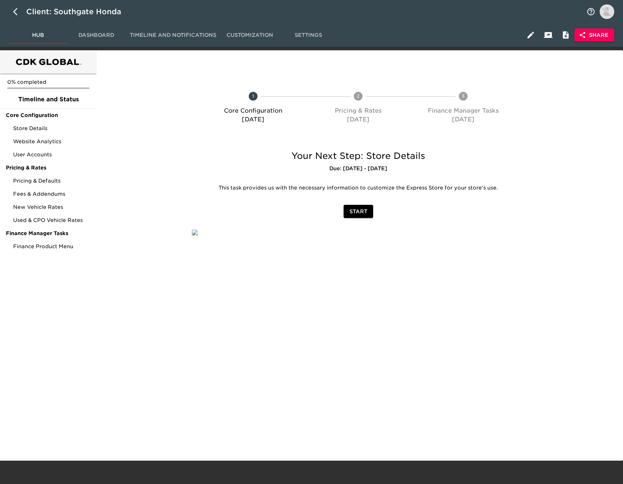
click at [602, 34] on span "Share" at bounding box center [594, 35] width 28 height 9
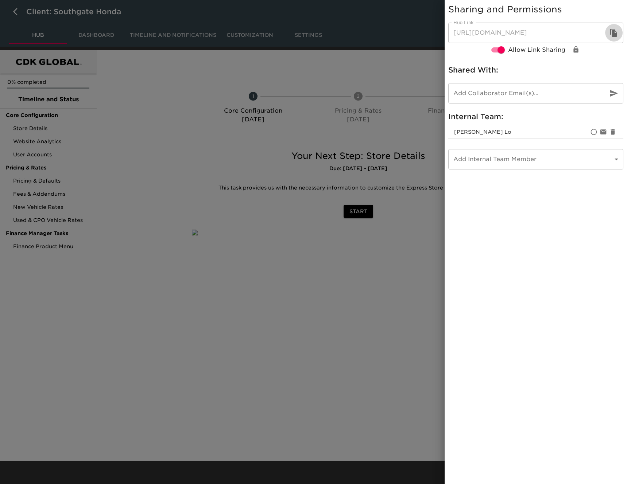
drag, startPoint x: 611, startPoint y: 31, endPoint x: 388, endPoint y: 91, distance: 231.2
click at [611, 31] on icon "button" at bounding box center [614, 32] width 9 height 9
click at [131, 159] on div at bounding box center [313, 242] width 627 height 484
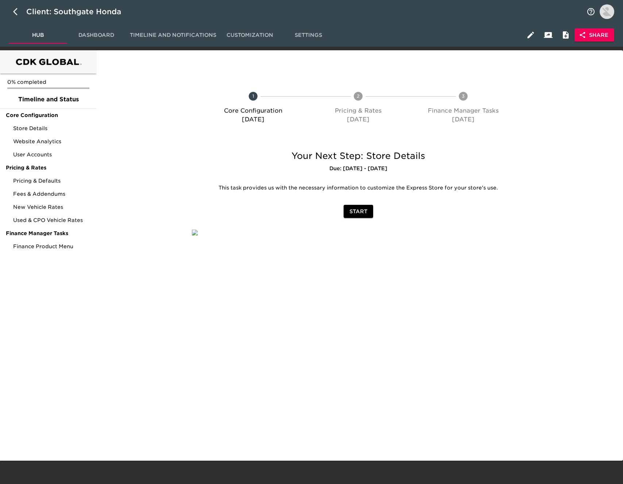
scroll to position [4, 0]
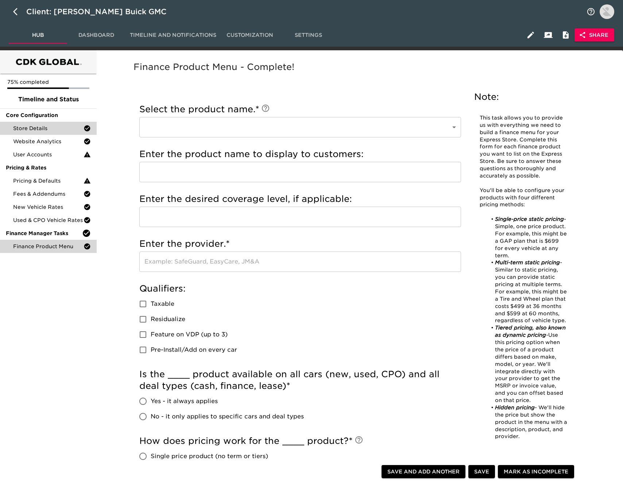
drag, startPoint x: 62, startPoint y: 131, endPoint x: 57, endPoint y: 129, distance: 4.9
click at [61, 131] on span "Store Details" at bounding box center [48, 128] width 70 height 7
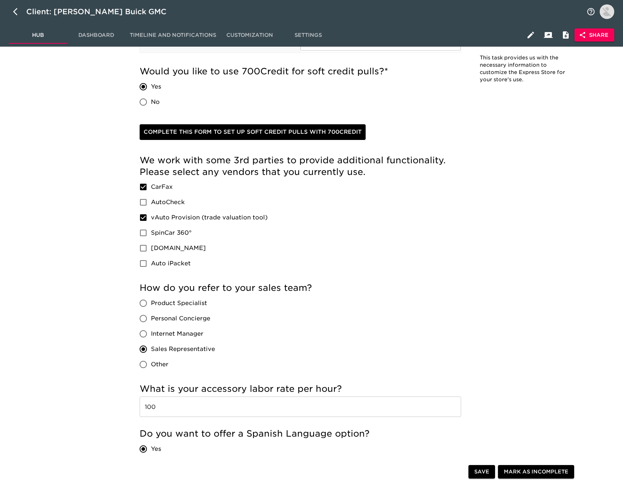
scroll to position [541, 0]
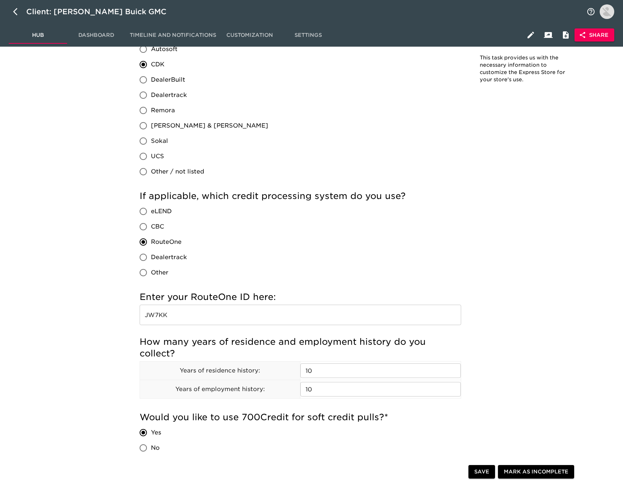
click at [232, 321] on input "JW7KK" at bounding box center [301, 315] width 322 height 20
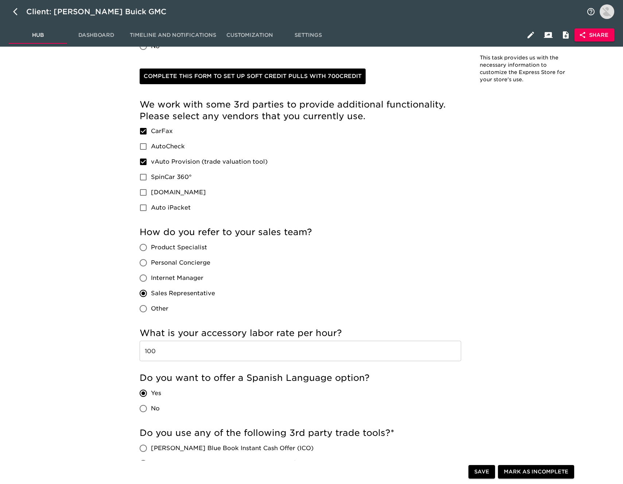
scroll to position [941, 0]
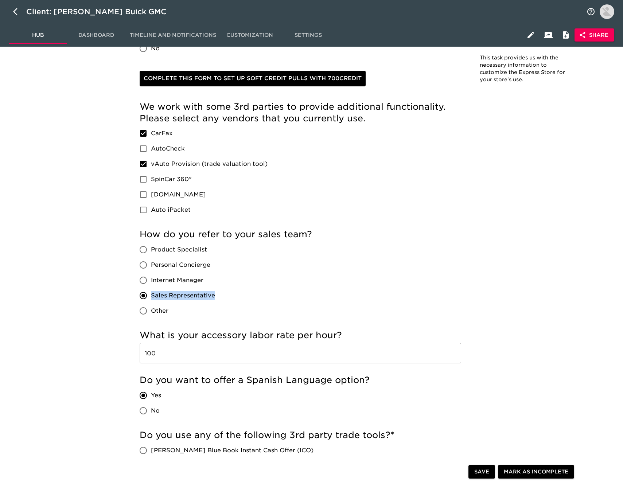
drag, startPoint x: 215, startPoint y: 295, endPoint x: 150, endPoint y: 296, distance: 65.7
click at [149, 296] on div "Product Specialist Personal Concierge Internet Manager Sales Representative Oth…" at bounding box center [180, 280] width 81 height 77
copy span "Sales Representative"
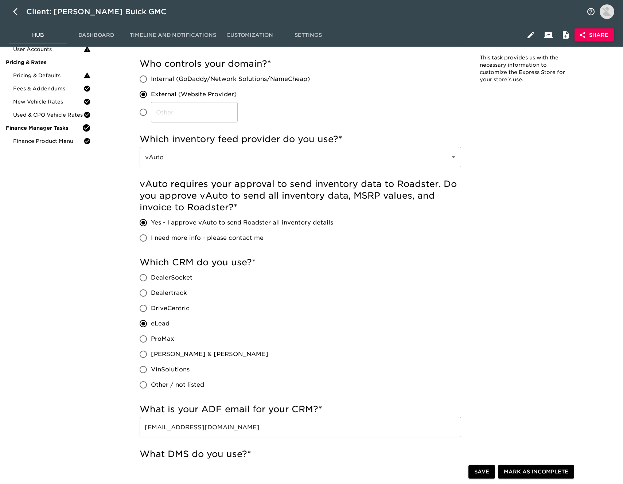
scroll to position [0, 0]
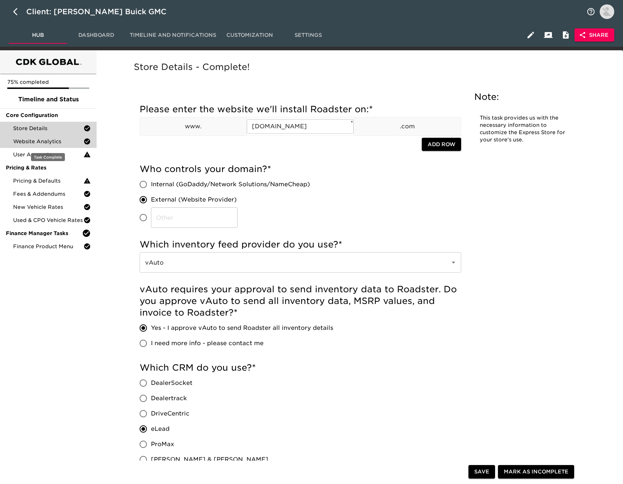
click at [61, 142] on span "Website Analytics" at bounding box center [48, 141] width 70 height 7
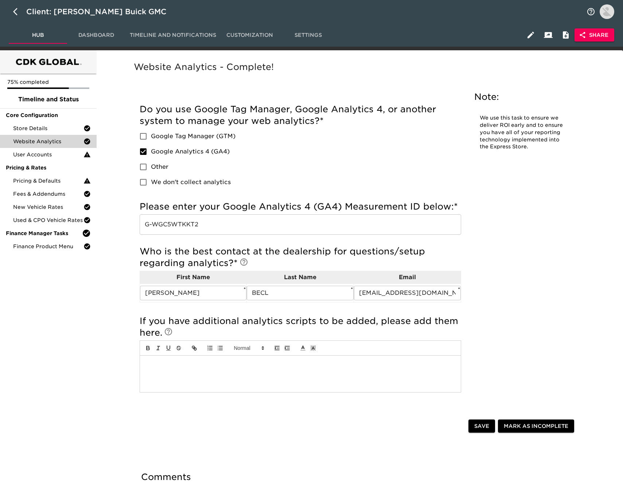
click at [246, 225] on input "G-WGC5WTKKT2" at bounding box center [301, 225] width 322 height 20
click at [62, 154] on span "User Accounts" at bounding box center [48, 154] width 70 height 7
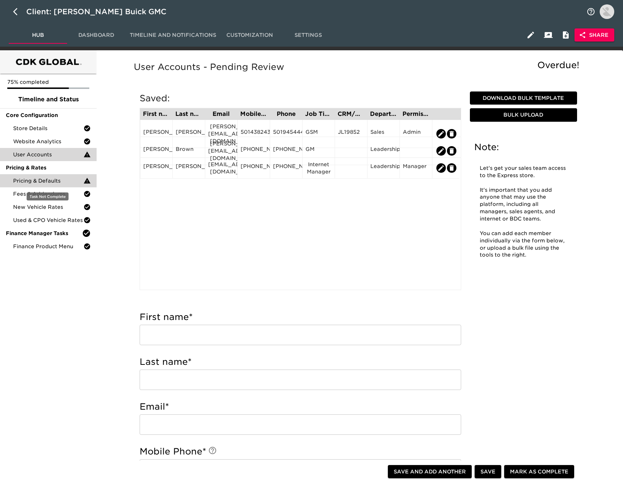
click at [47, 180] on span "Pricing & Defaults" at bounding box center [48, 180] width 70 height 7
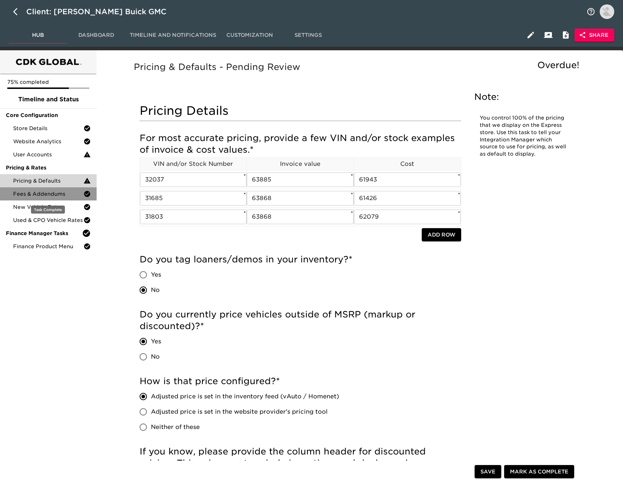
click at [56, 194] on span "Fees & Addendums" at bounding box center [48, 193] width 70 height 7
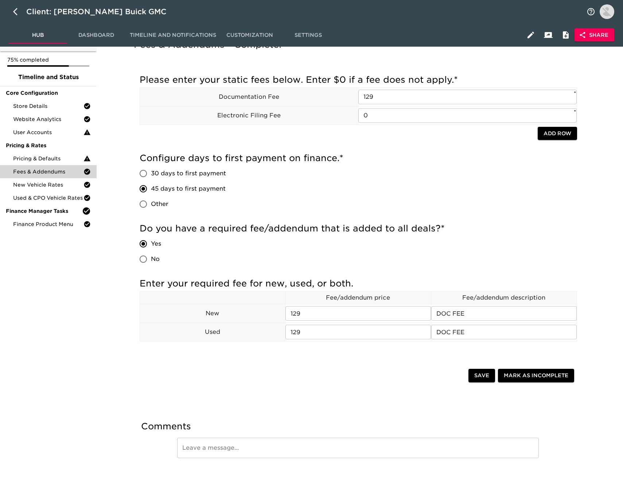
scroll to position [27, 0]
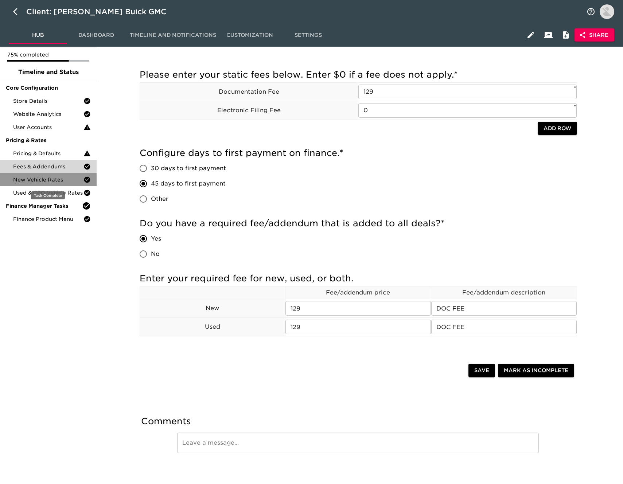
click at [50, 179] on span "New Vehicle Rates" at bounding box center [48, 179] width 70 height 7
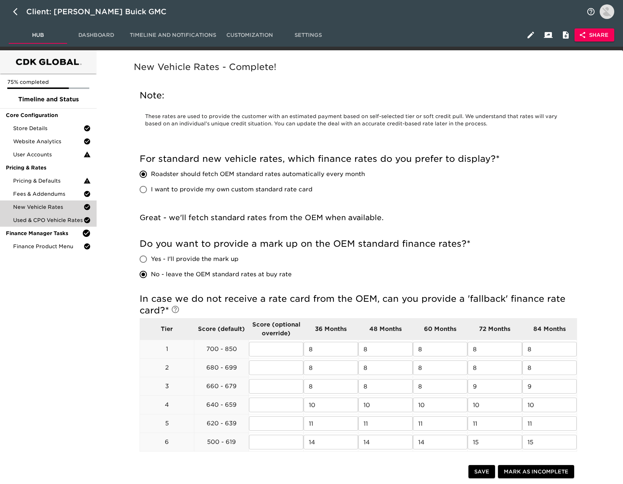
click at [64, 219] on span "Used & CPO Vehicle Rates" at bounding box center [48, 220] width 70 height 7
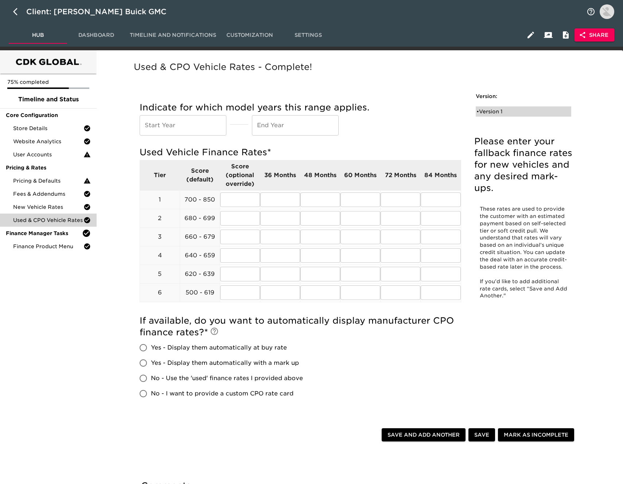
click at [503, 111] on div "• Version 1" at bounding box center [519, 111] width 84 height 7
radio input "true"
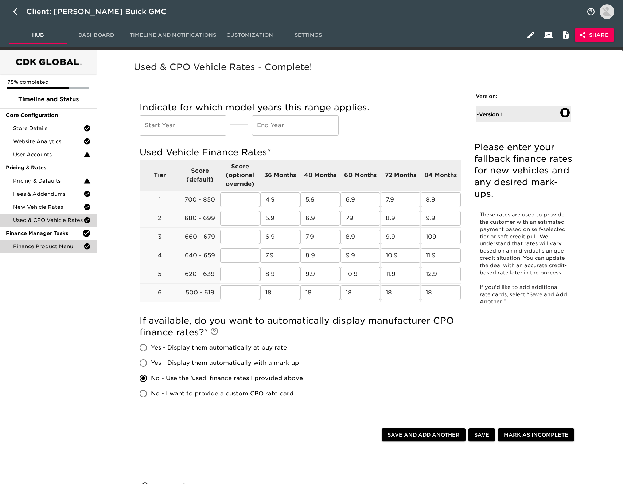
drag, startPoint x: 51, startPoint y: 251, endPoint x: 58, endPoint y: 248, distance: 6.7
click at [52, 251] on div "Finance Product Menu" at bounding box center [48, 246] width 97 height 13
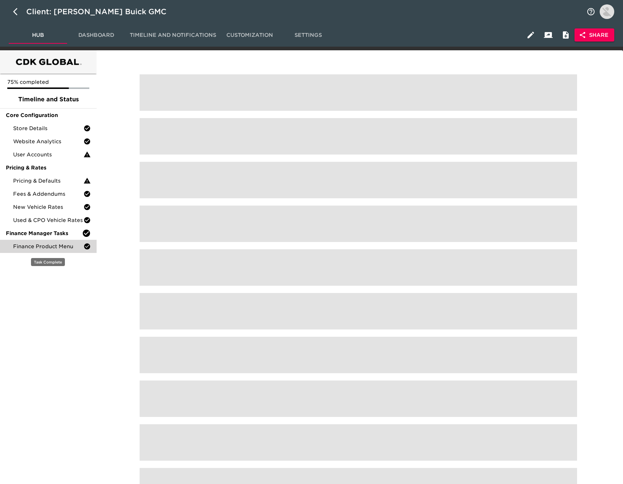
click at [62, 247] on span "Finance Product Menu" at bounding box center [48, 246] width 70 height 7
